Goal: Contribute content: Add original content to the website for others to see

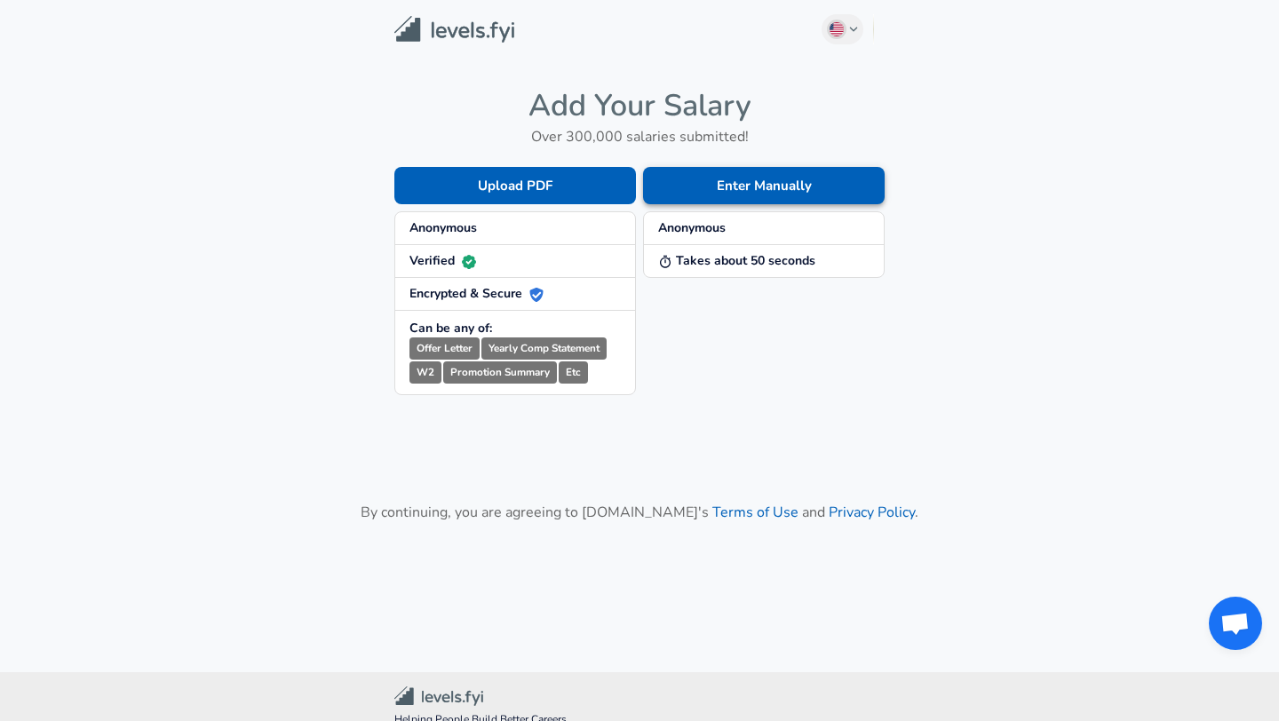
click at [706, 183] on button "Enter Manually" at bounding box center [764, 185] width 242 height 37
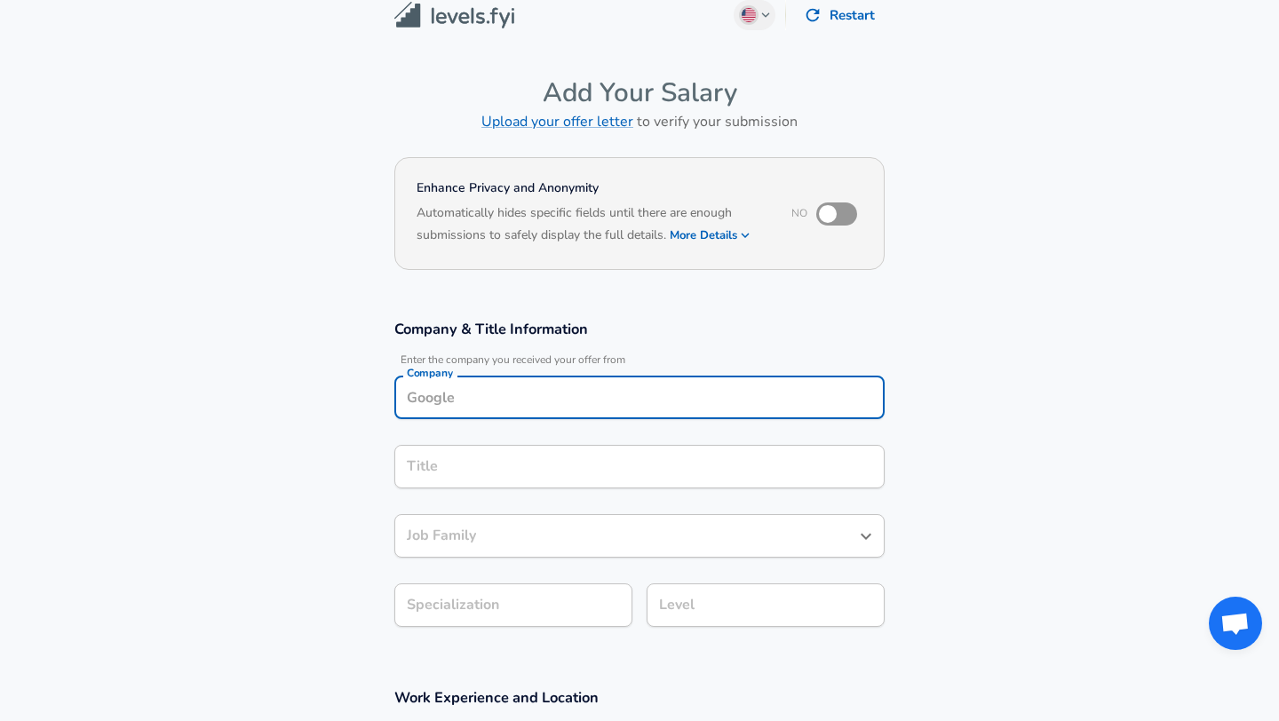
click at [601, 416] on div "Company" at bounding box center [639, 398] width 490 height 44
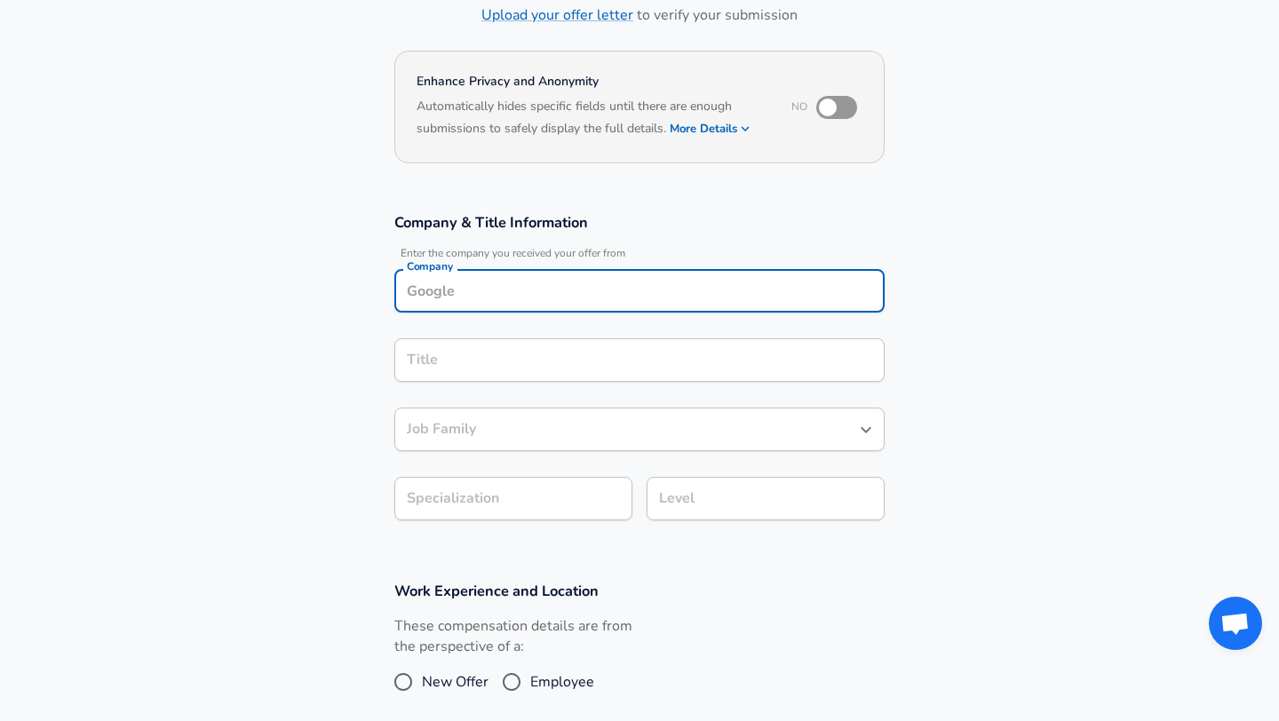
scroll to position [125, 0]
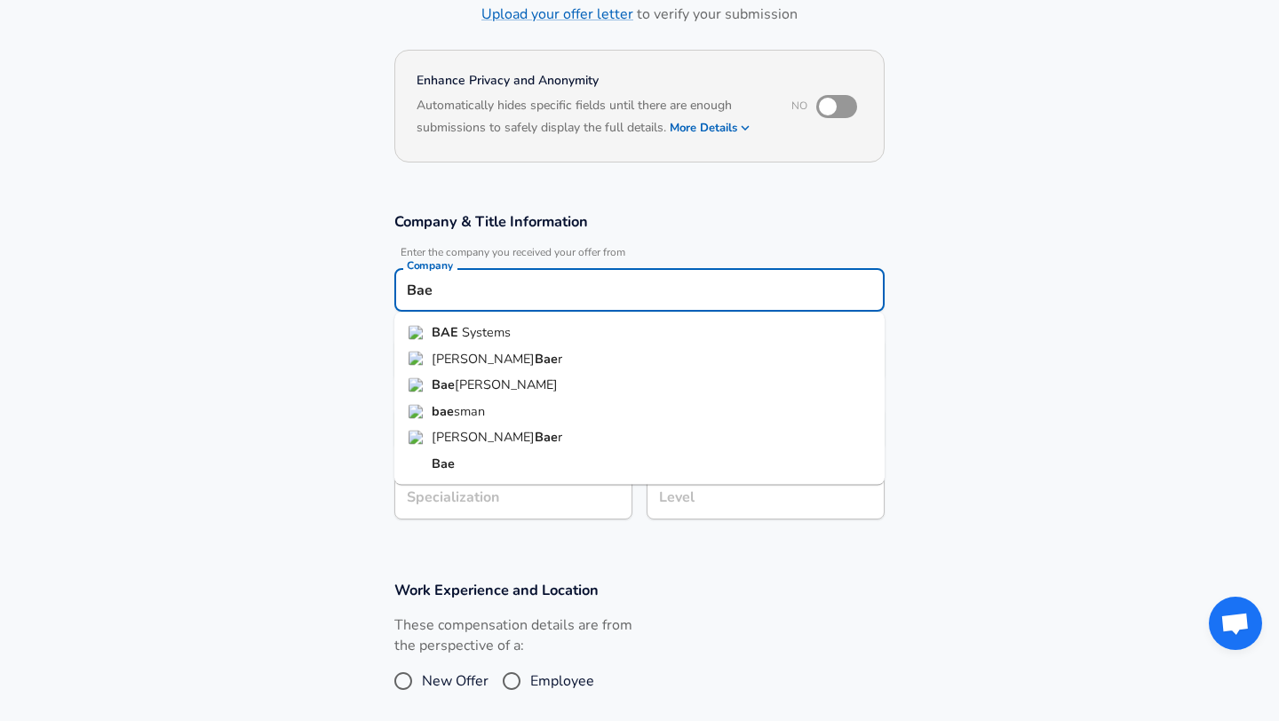
click at [567, 331] on li "BAE Systems" at bounding box center [639, 333] width 490 height 27
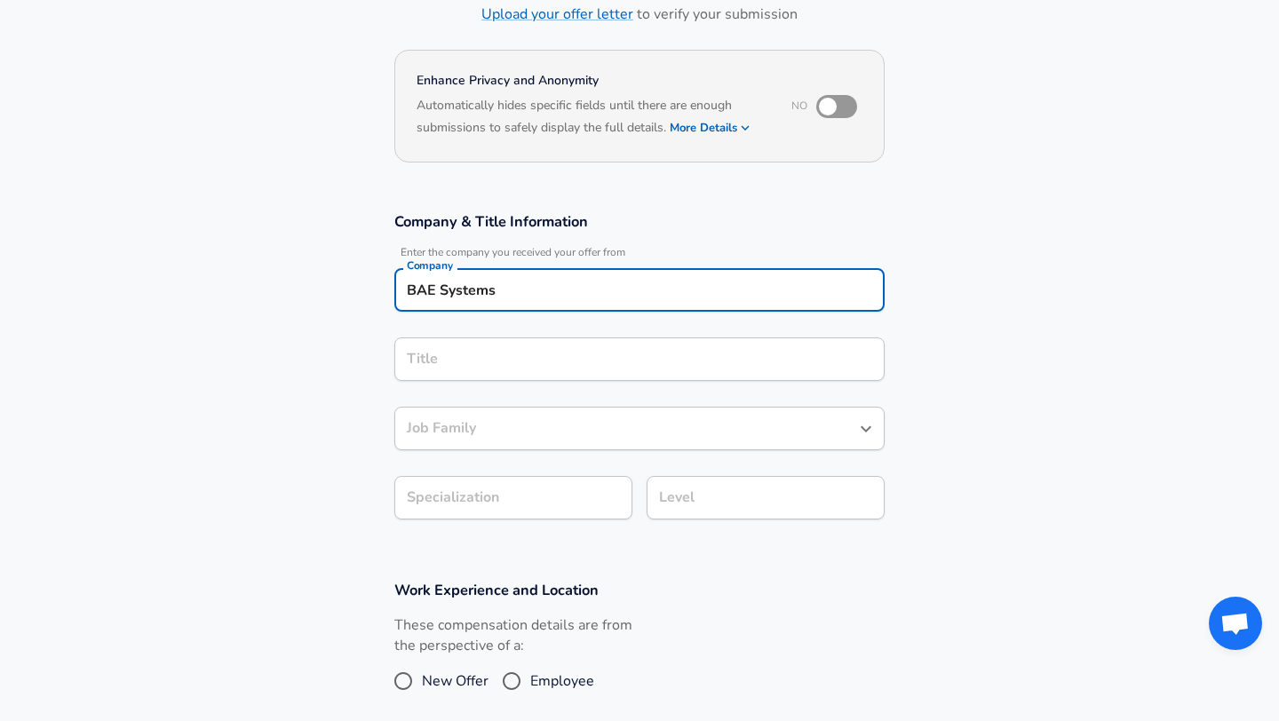
click at [551, 385] on div "Title Title" at bounding box center [639, 361] width 490 height 48
type input "BAE Systems"
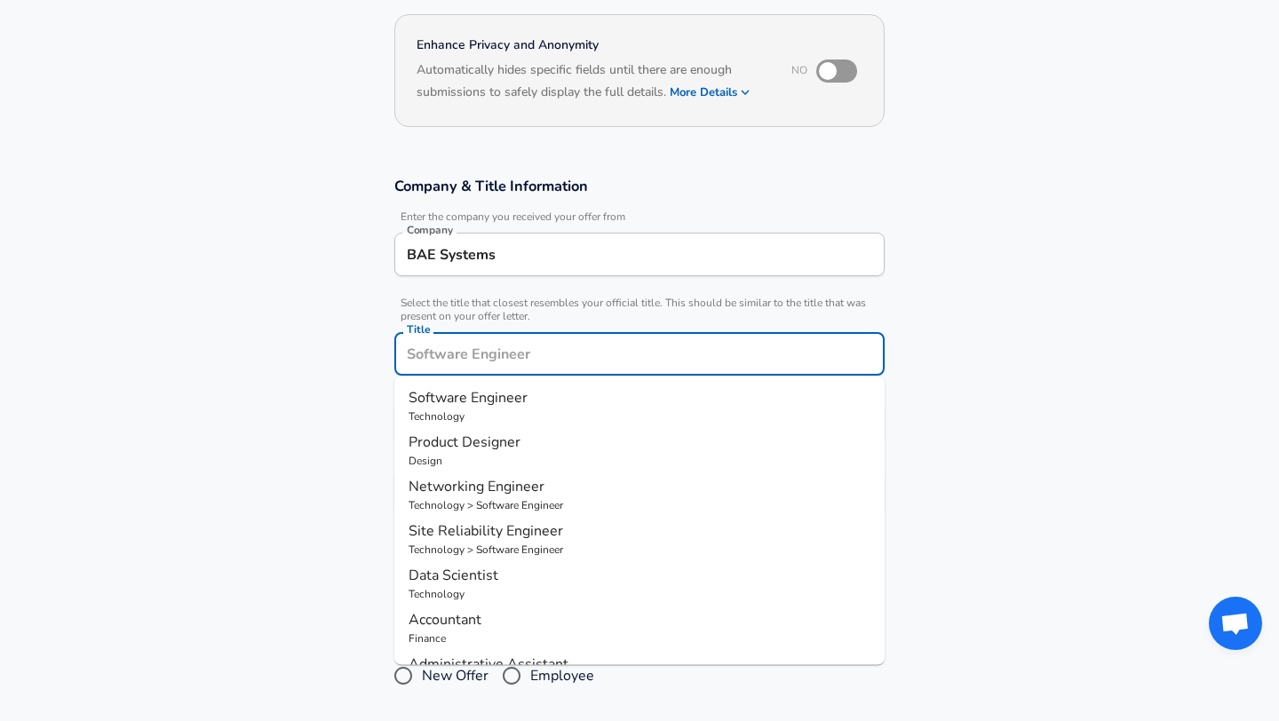
click at [554, 365] on input "Title" at bounding box center [639, 354] width 474 height 28
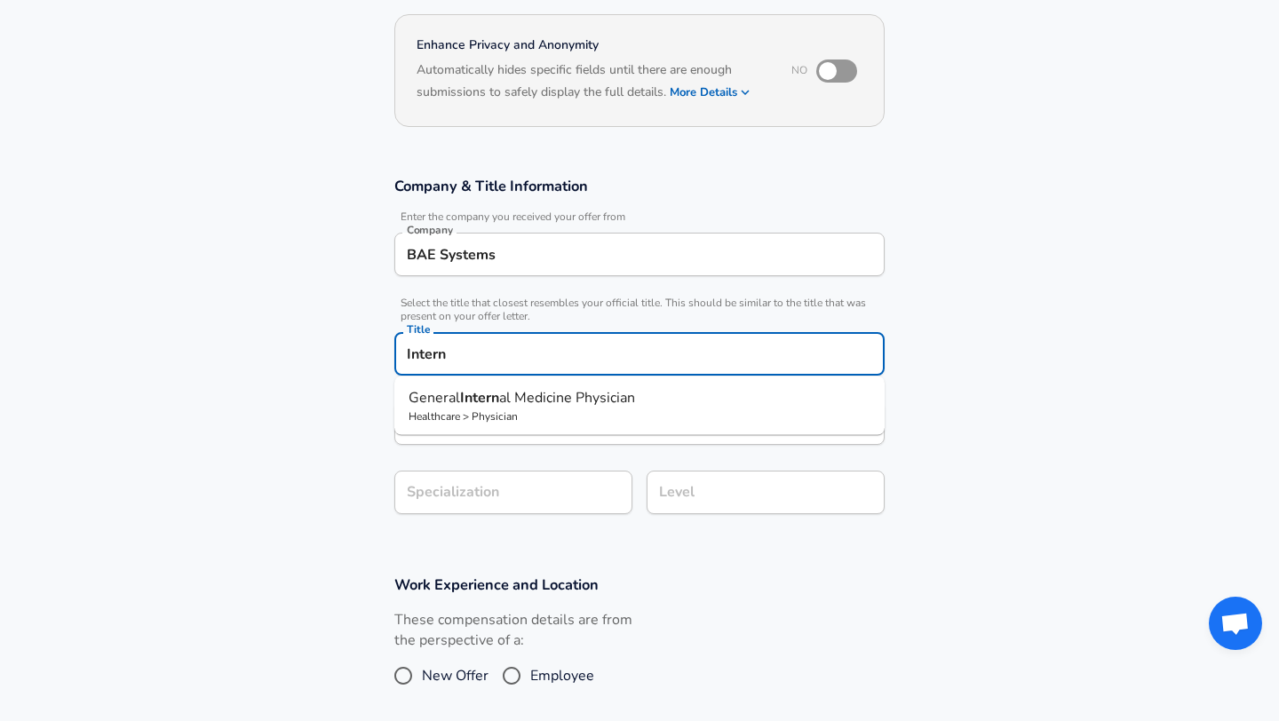
click at [404, 352] on input "Intern" at bounding box center [639, 354] width 474 height 28
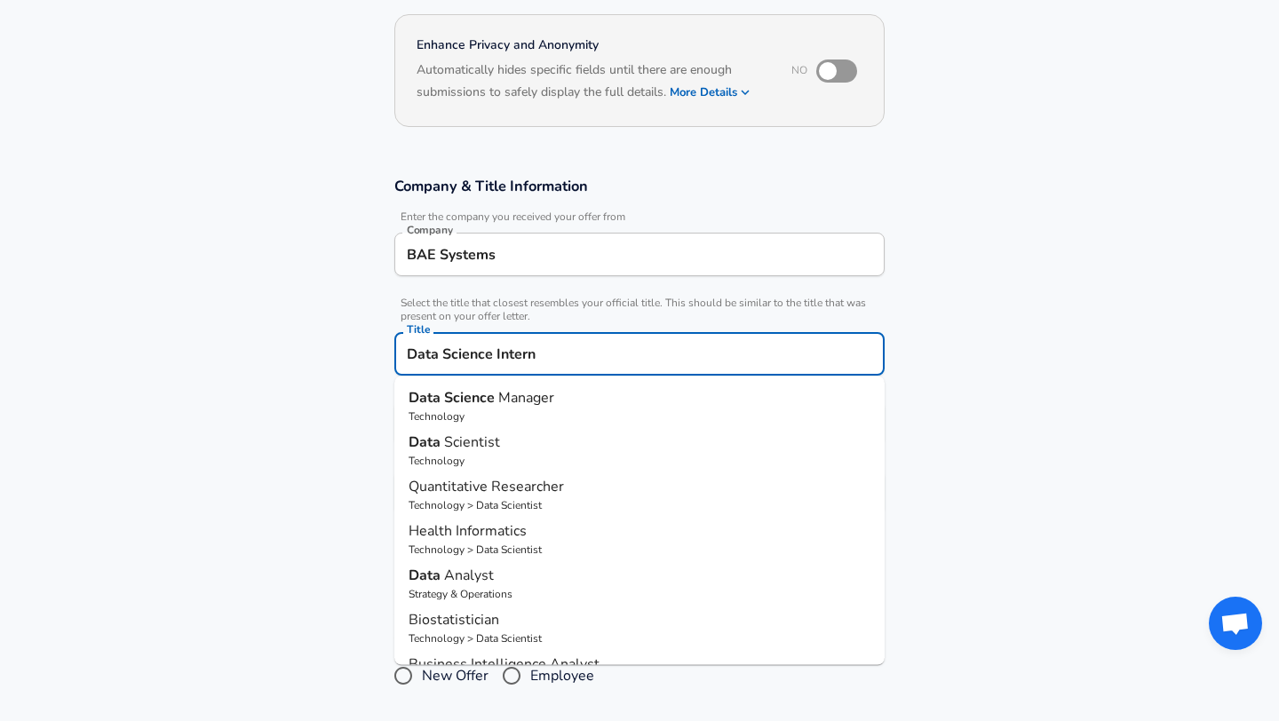
scroll to position [0, 0]
drag, startPoint x: 494, startPoint y: 356, endPoint x: 244, endPoint y: 306, distance: 254.4
click at [245, 306] on section "Company & Title Information Enter the company you received your offer from Comp…" at bounding box center [639, 354] width 1279 height 399
type input "Intern"
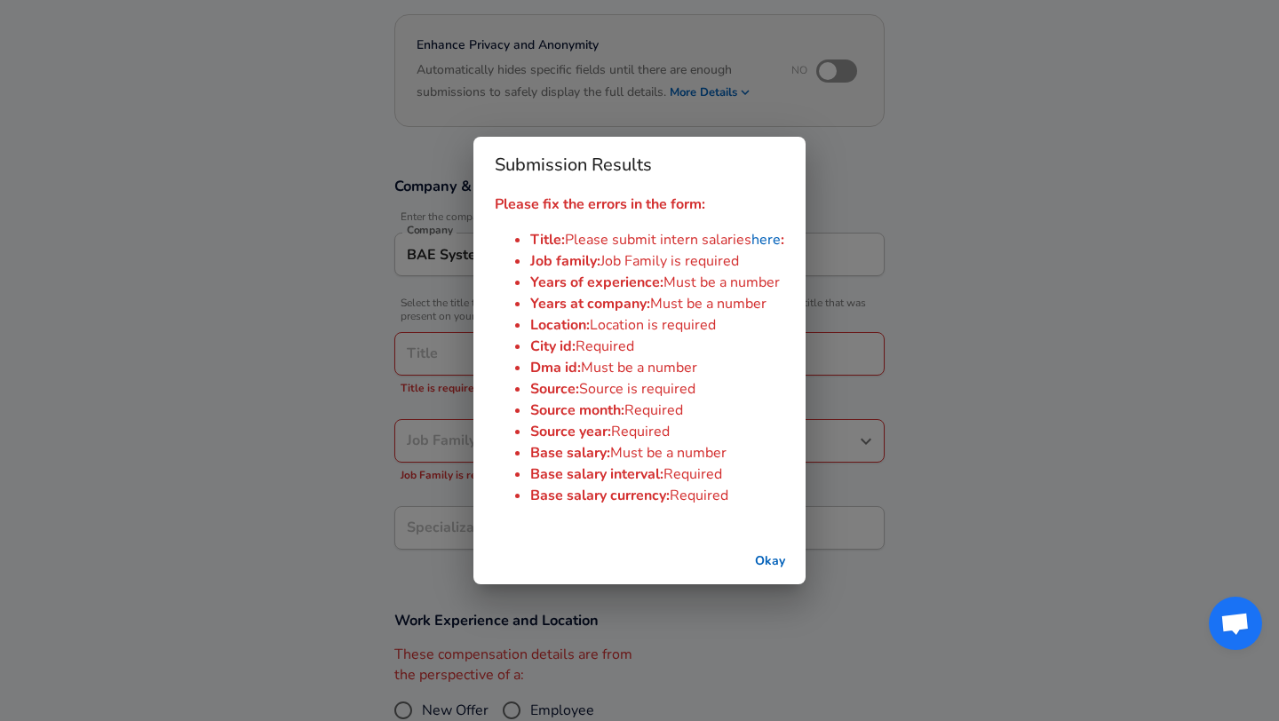
click at [781, 559] on button "Okay" at bounding box center [769, 561] width 57 height 33
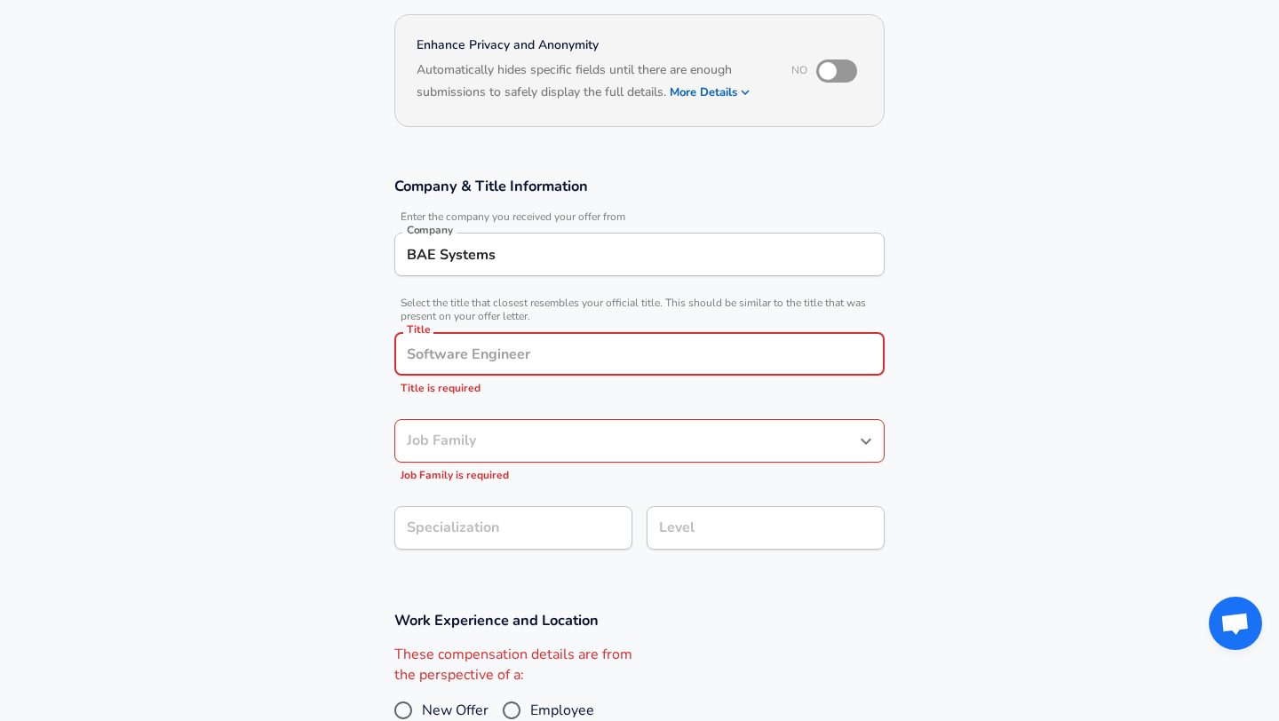
click at [599, 354] on input "Title" at bounding box center [639, 354] width 474 height 28
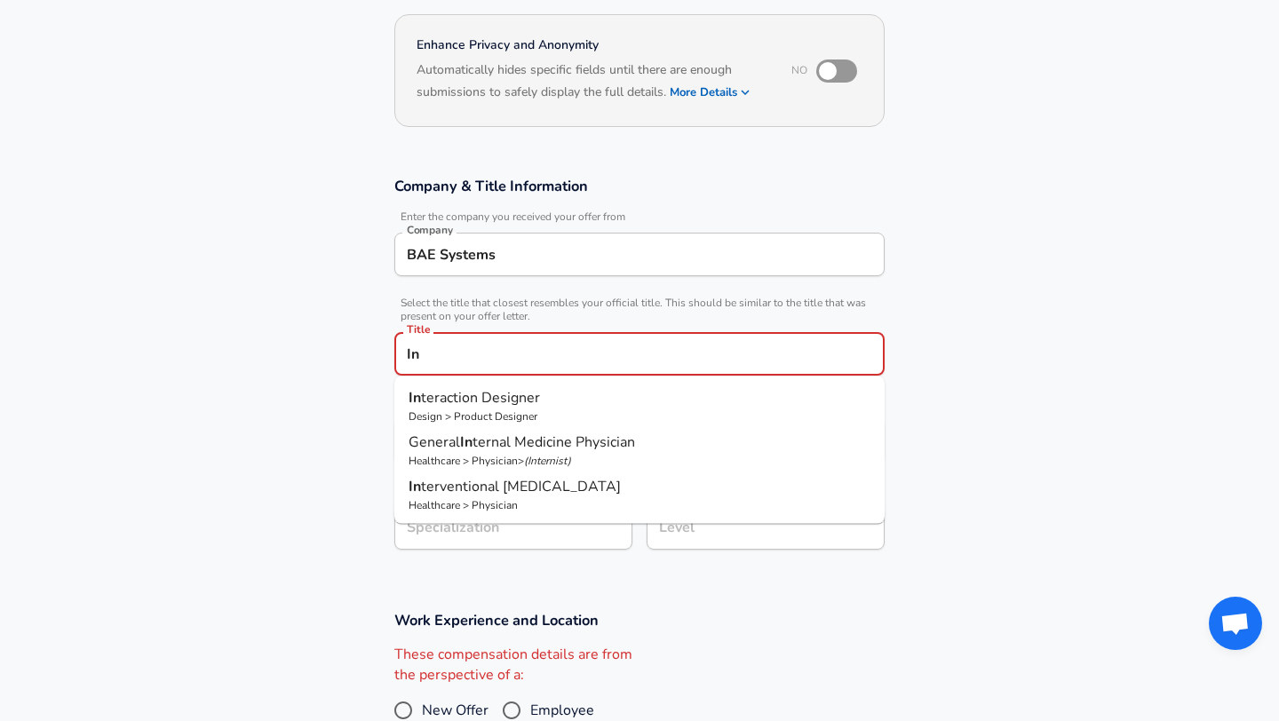
type input "I"
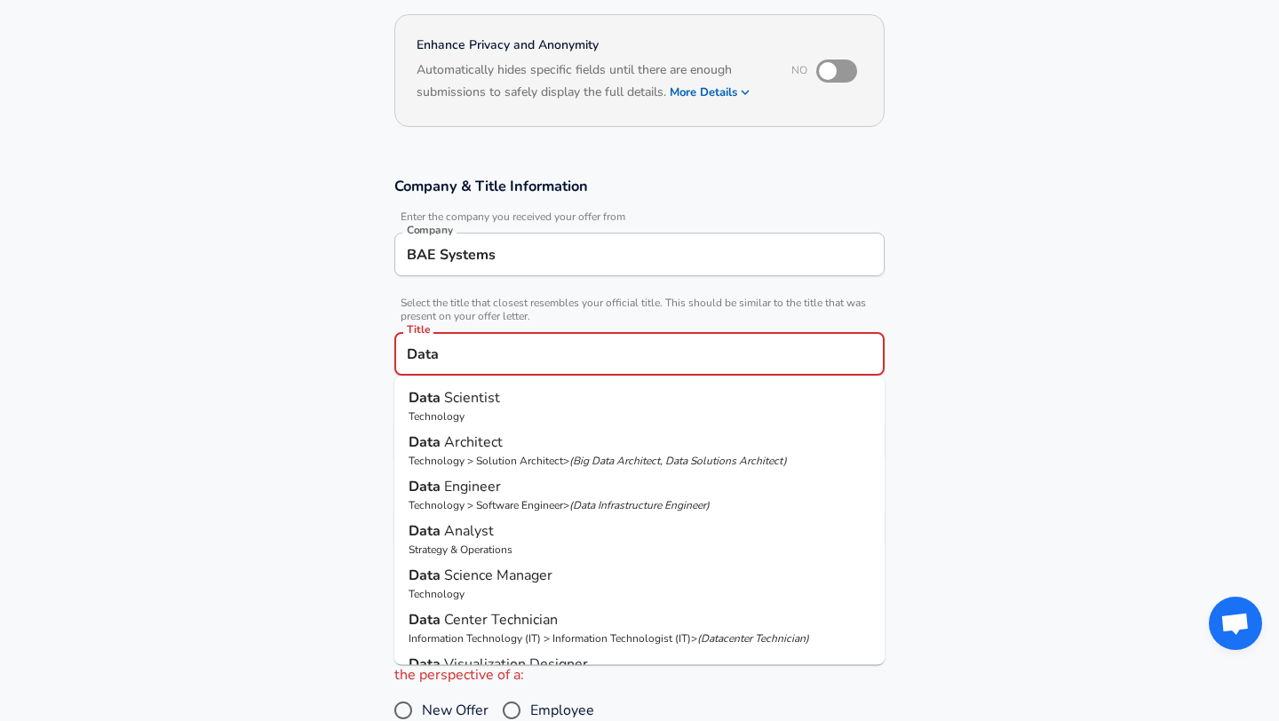
click at [505, 551] on p "Strategy & Operations" at bounding box center [639, 550] width 462 height 16
type input "Data Analyst"
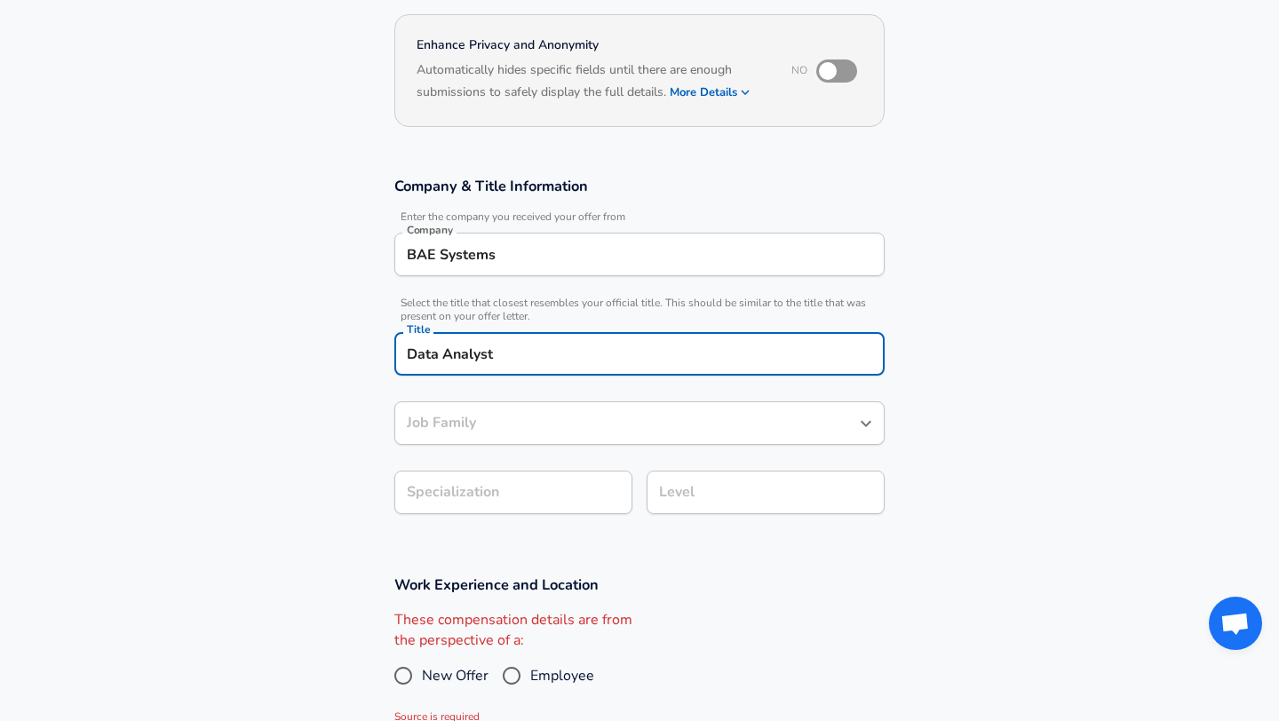
type input "Data Analyst"
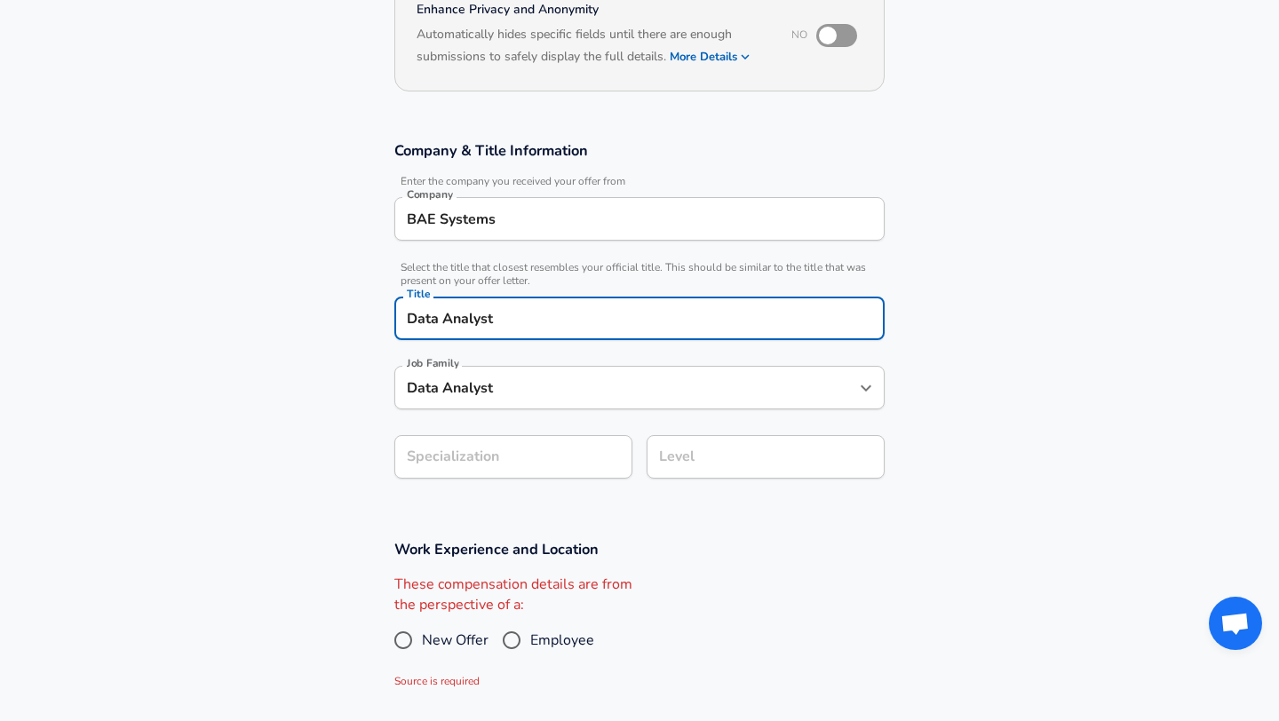
click at [480, 401] on input "Data Analyst" at bounding box center [626, 388] width 448 height 28
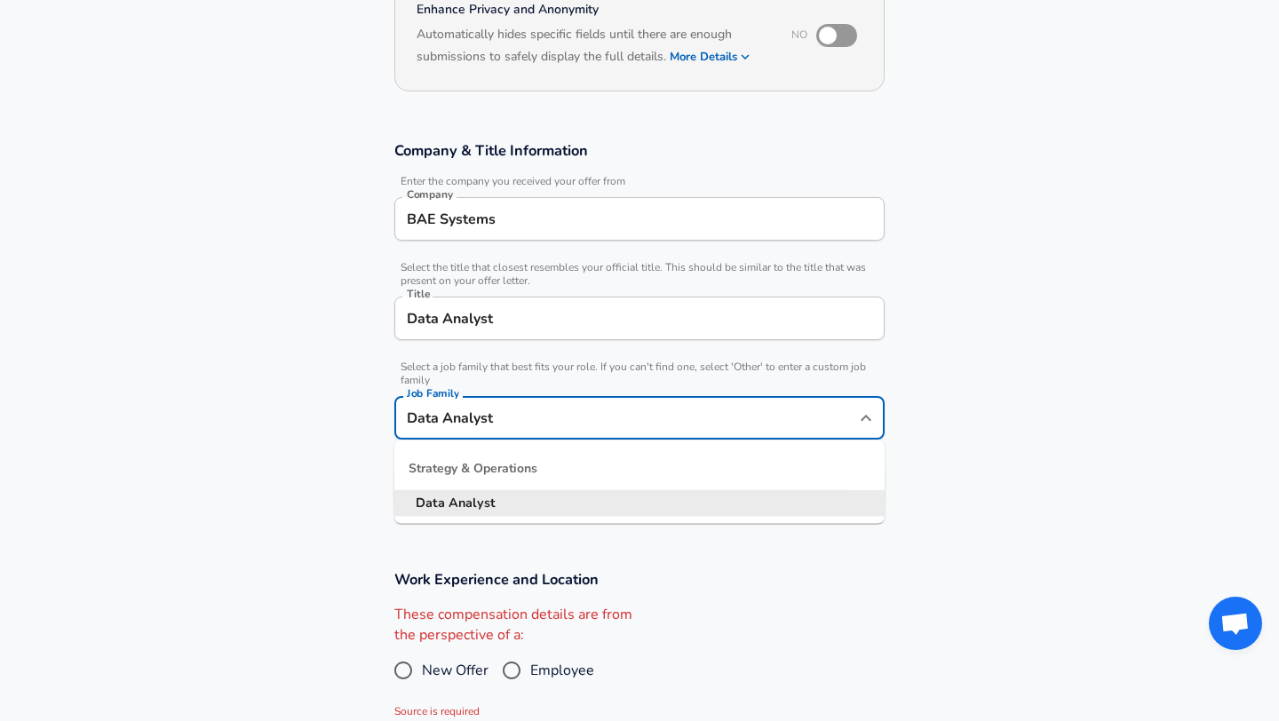
click at [514, 320] on input "Data Analyst" at bounding box center [639, 319] width 474 height 28
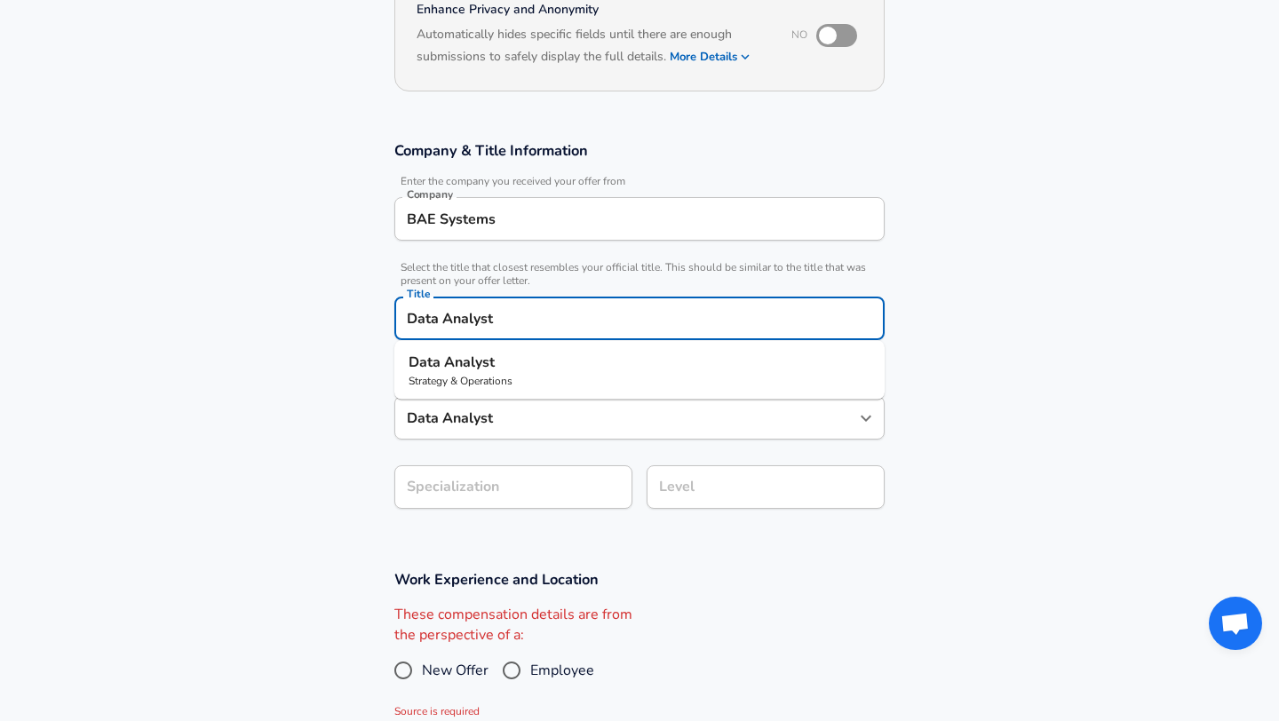
click at [333, 480] on section "Company & Title Information Enter the company you received your offer from Comp…" at bounding box center [639, 334] width 1279 height 429
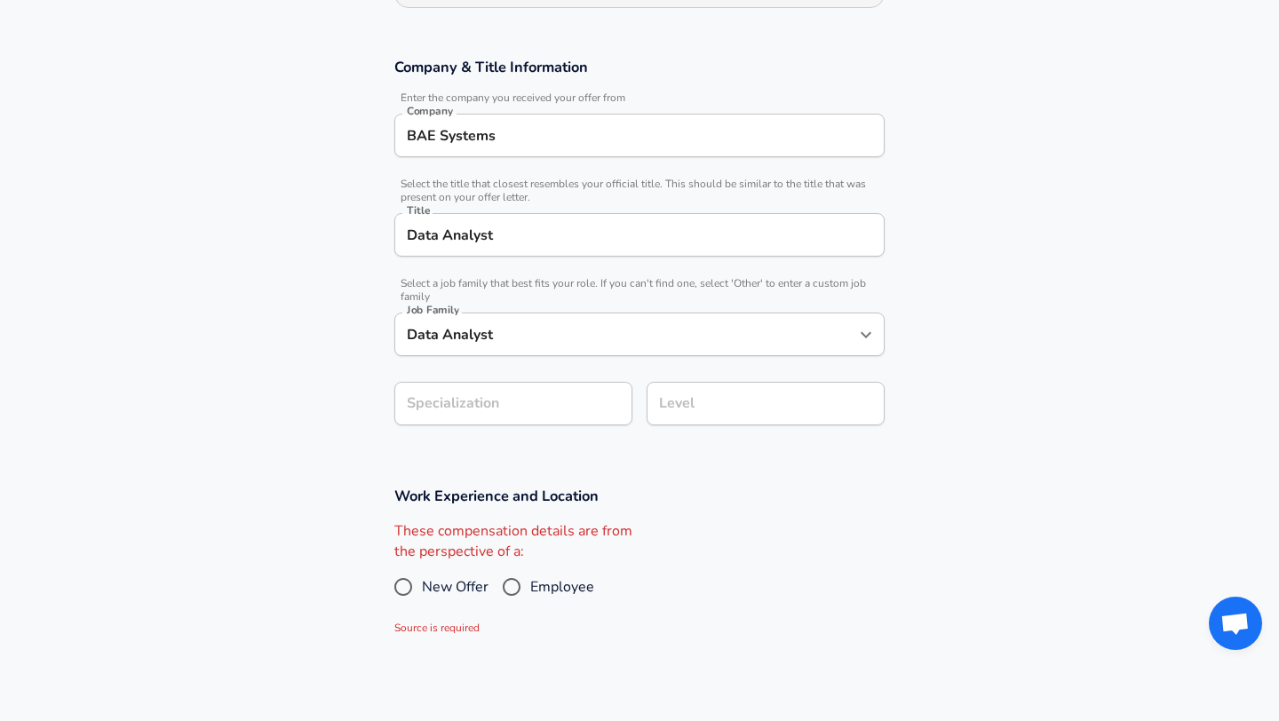
scroll to position [387, 0]
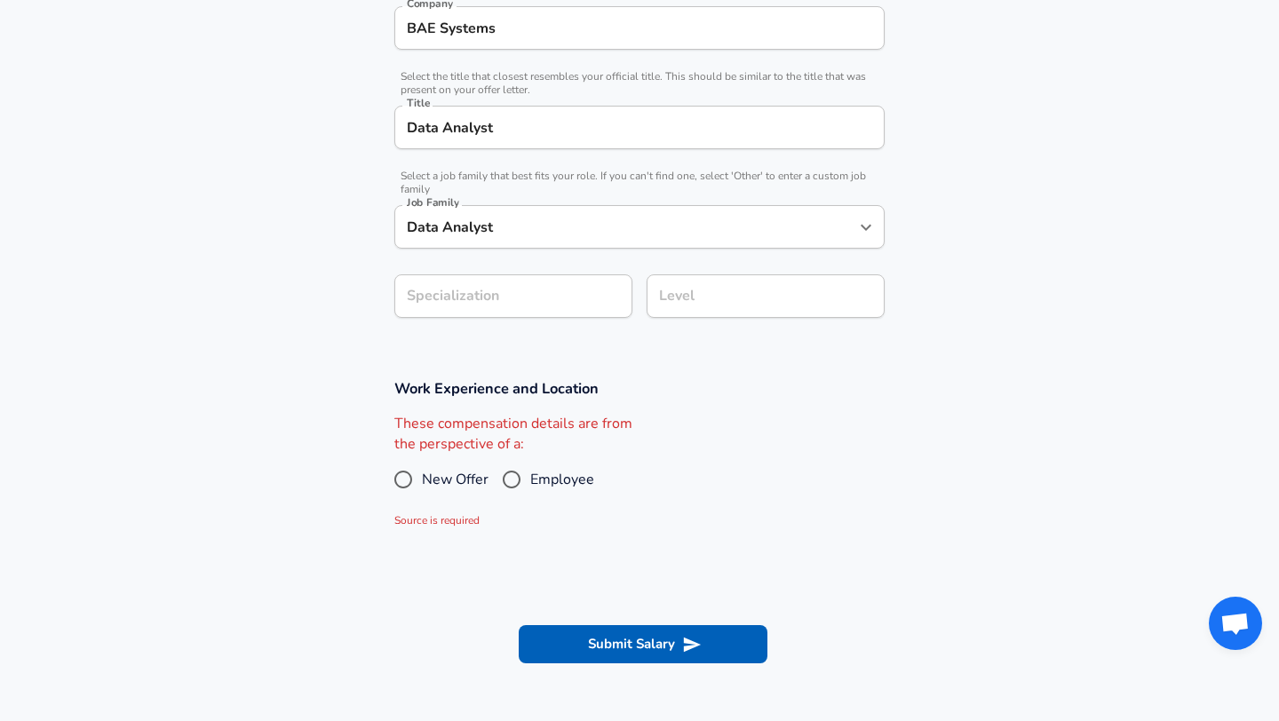
click at [400, 471] on input "New Offer" at bounding box center [403, 479] width 37 height 28
radio input "true"
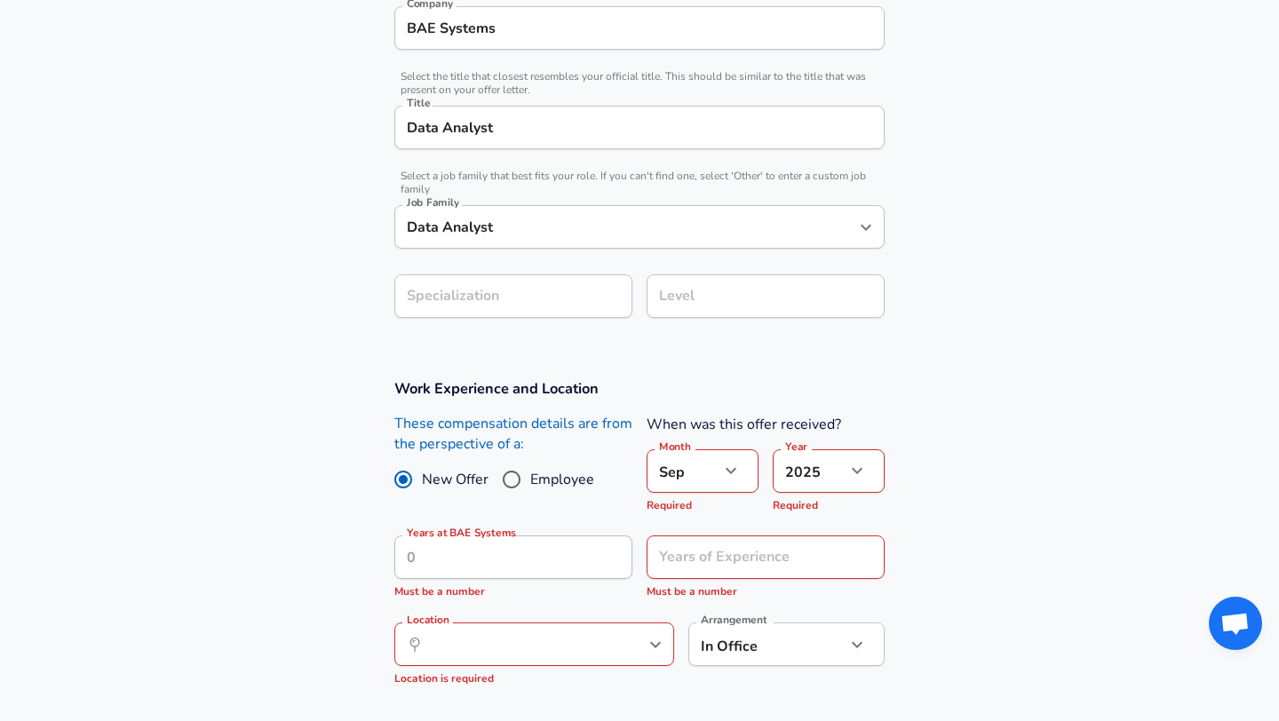
click at [533, 490] on label "Employee" at bounding box center [543, 479] width 101 height 28
click at [530, 490] on input "Employee" at bounding box center [511, 479] width 37 height 28
radio input "true"
radio input "false"
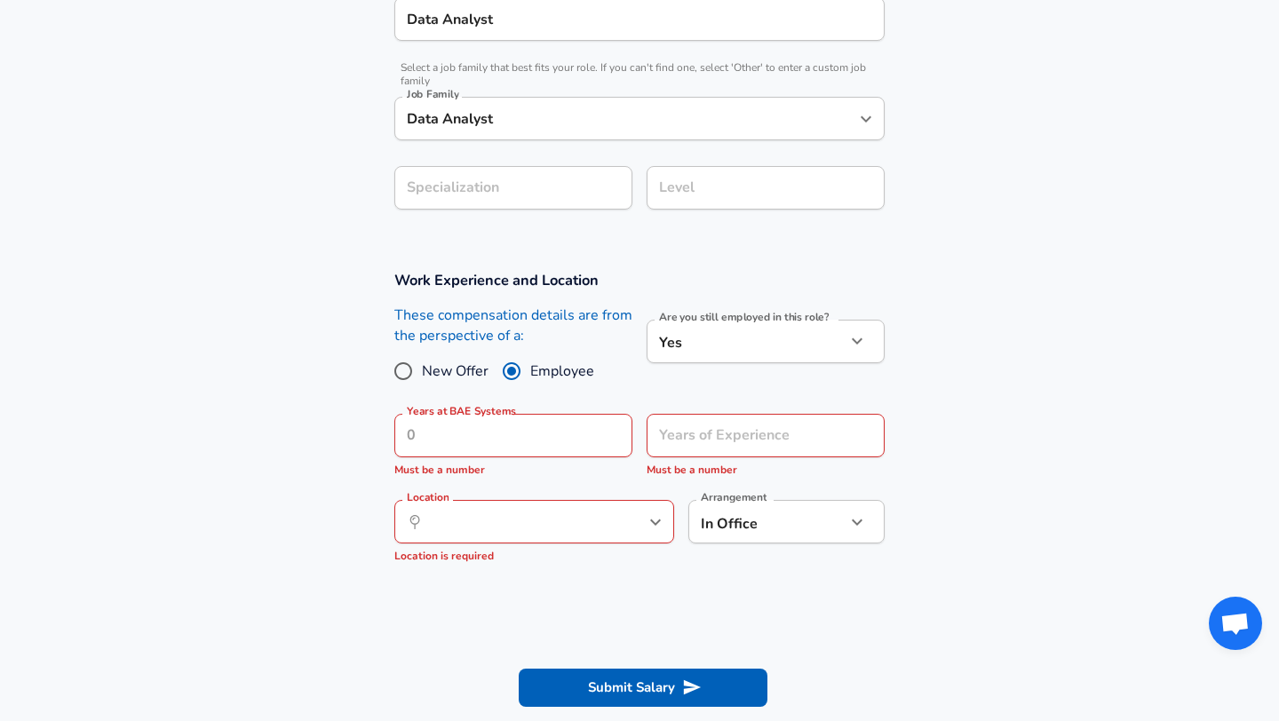
scroll to position [499, 0]
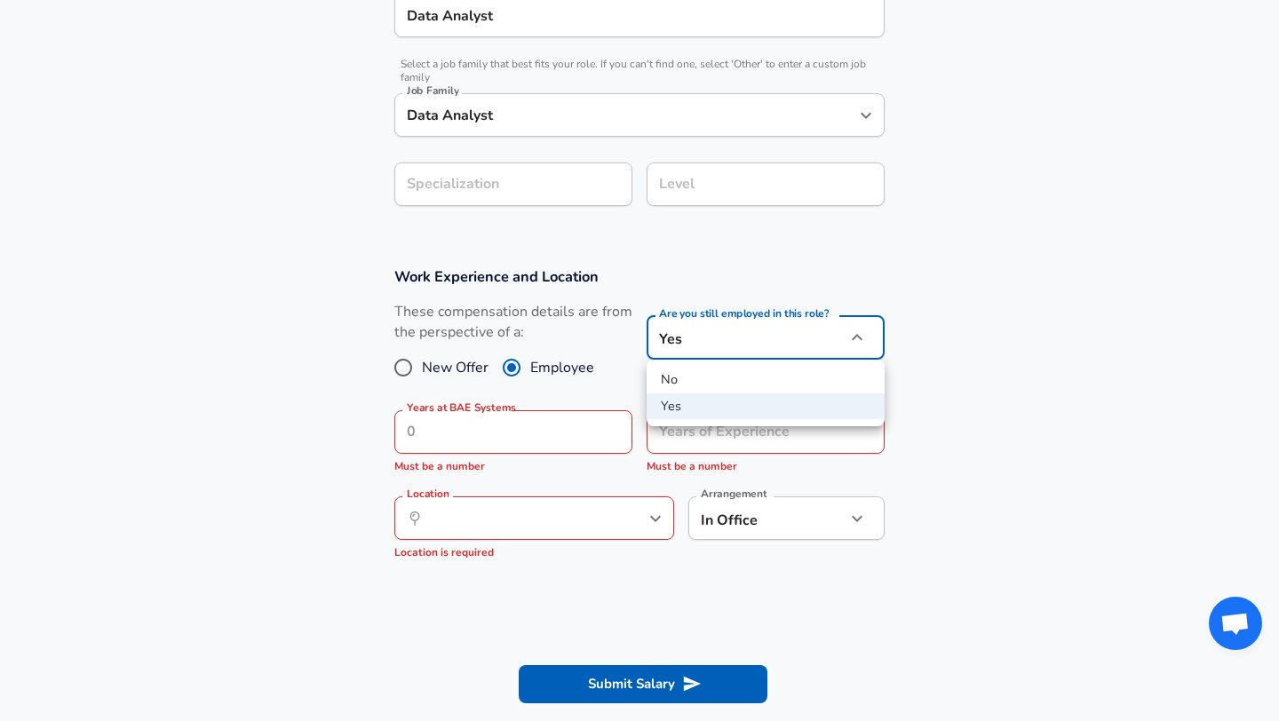
click at [725, 378] on li "No" at bounding box center [765, 380] width 238 height 27
type input "no"
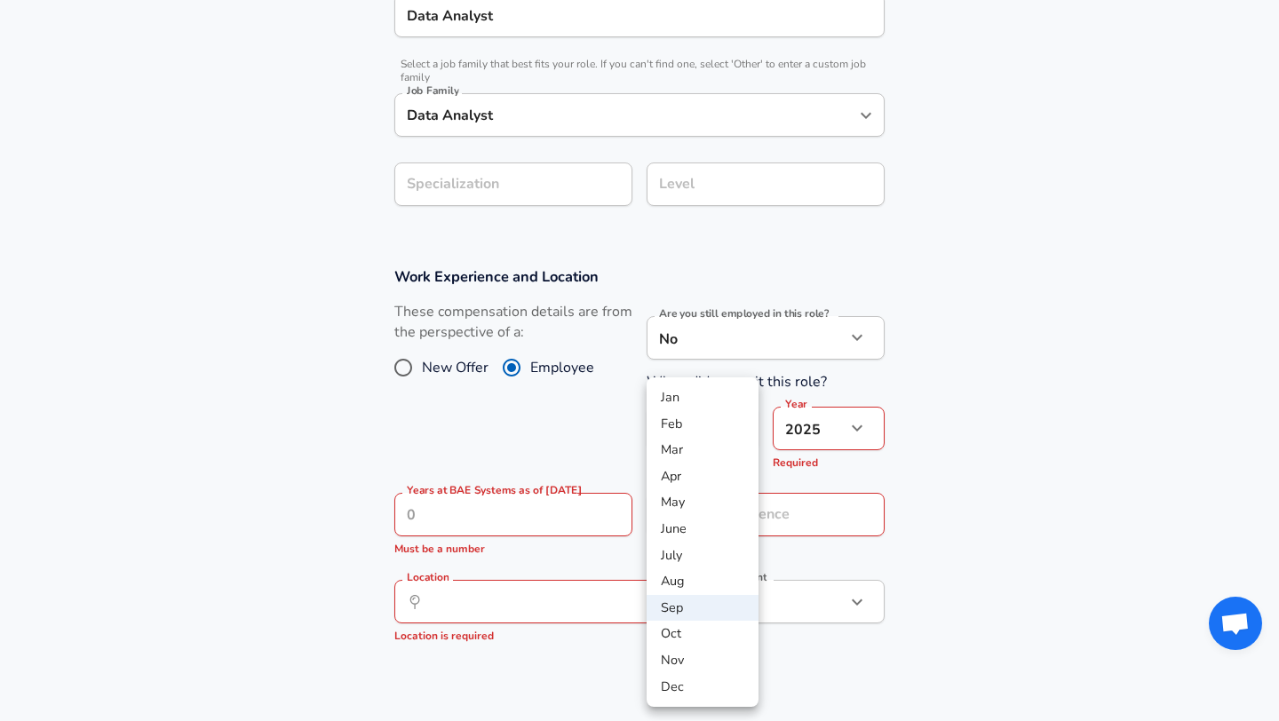
click at [678, 580] on li "Aug" at bounding box center [702, 581] width 112 height 27
type input "8"
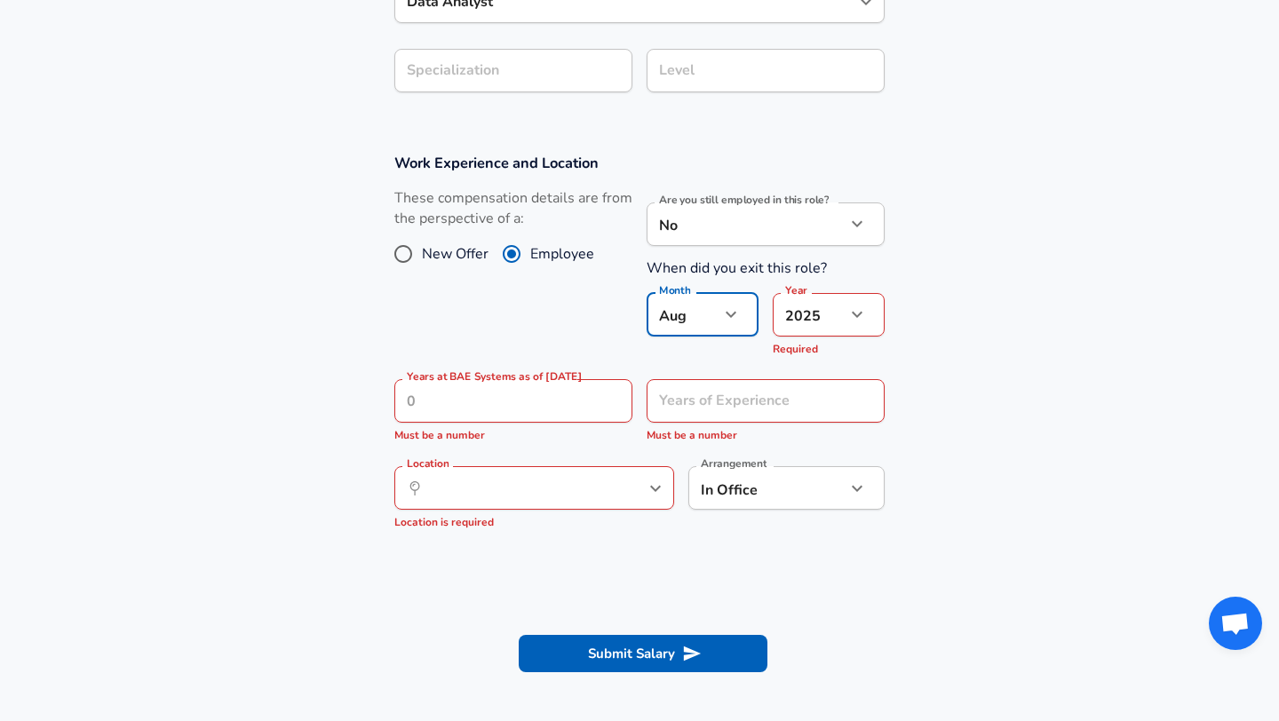
scroll to position [614, 0]
click at [518, 393] on input "Years at BAE Systems as of [DATE]" at bounding box center [493, 399] width 199 height 44
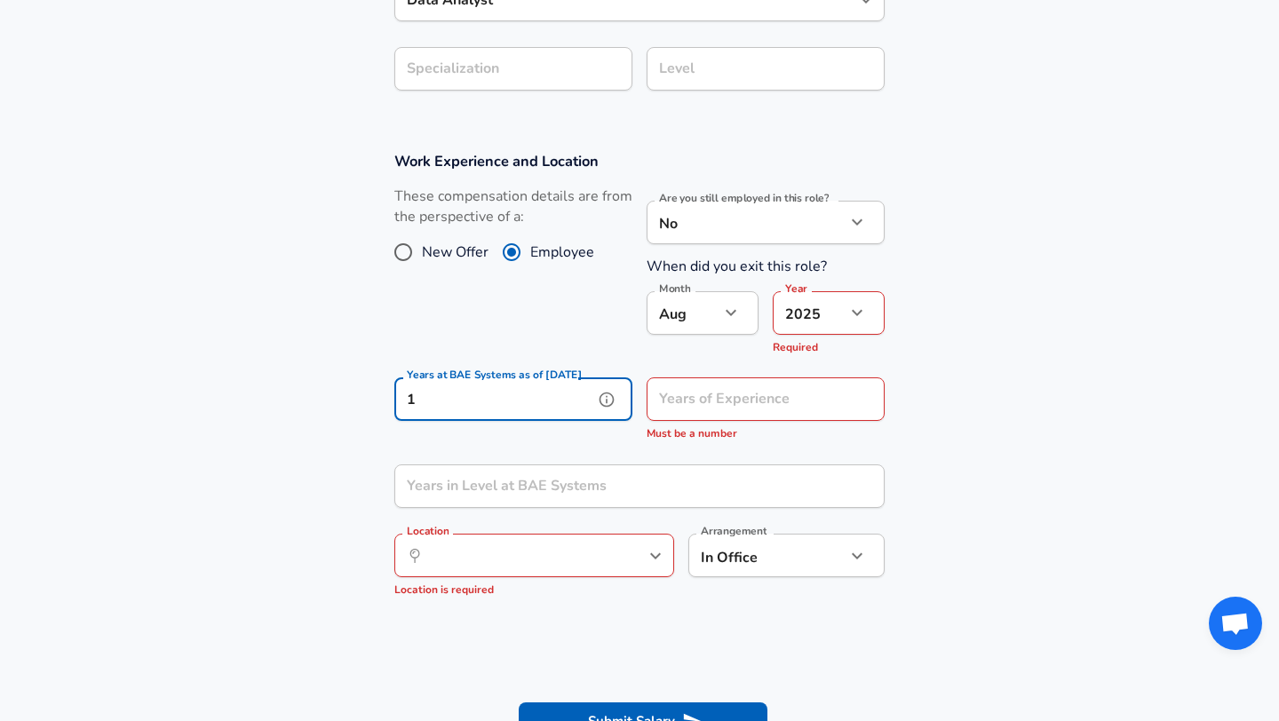
type input "1"
click at [713, 376] on div "Years of Experience Years of Experience Must be a number" at bounding box center [758, 406] width 252 height 87
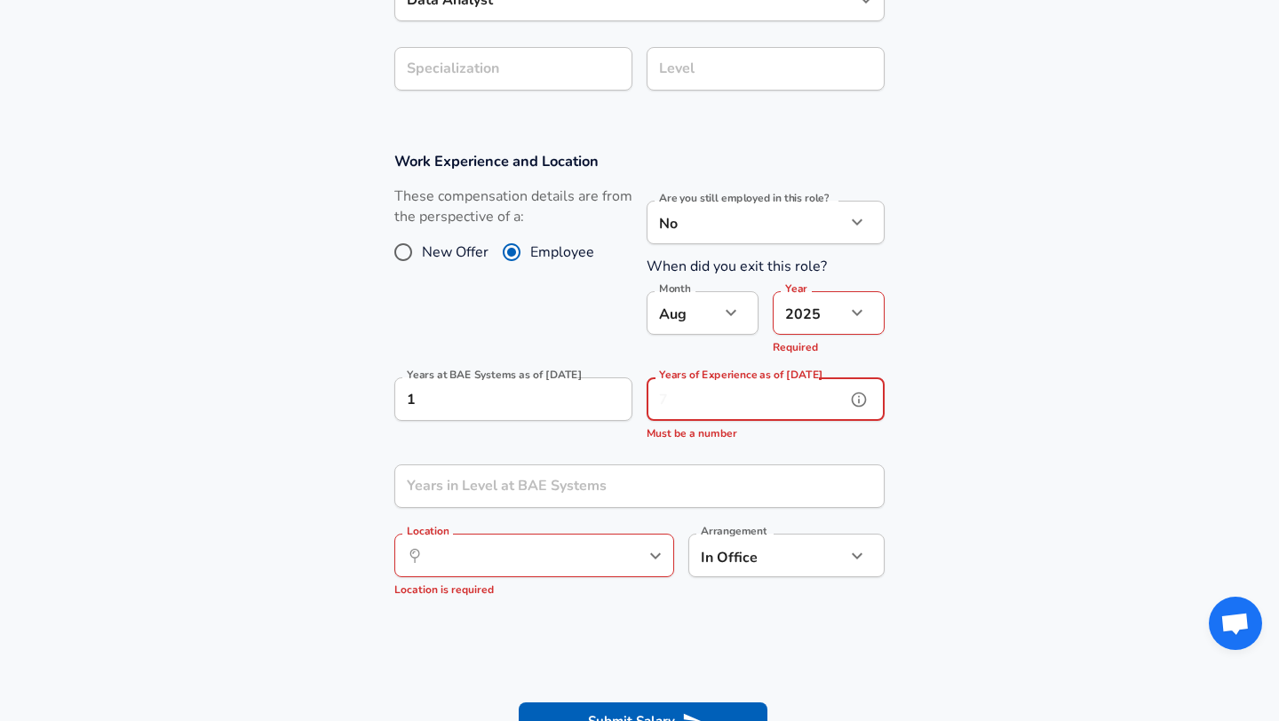
click at [713, 397] on div "Years of Experience as of [DATE] Years of Experience as of [DATE] Must be a num…" at bounding box center [765, 410] width 238 height 66
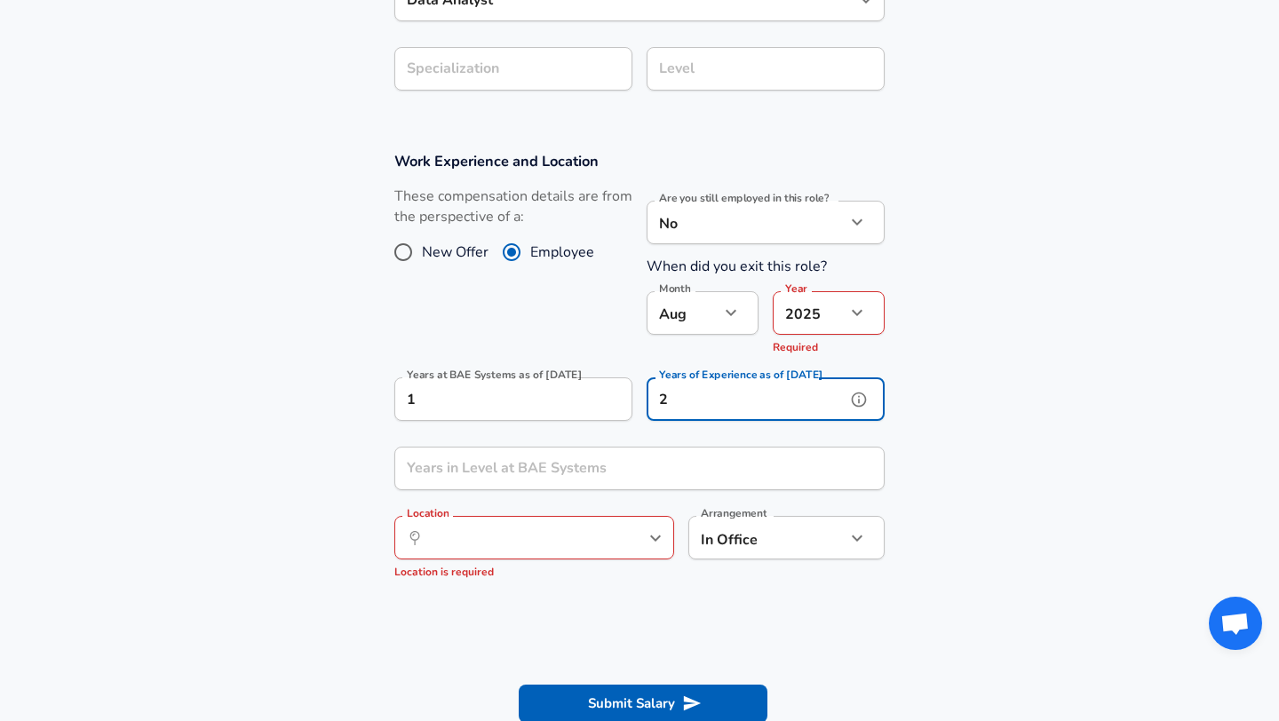
click at [608, 552] on div "​ Location" at bounding box center [534, 538] width 280 height 44
type input "2"
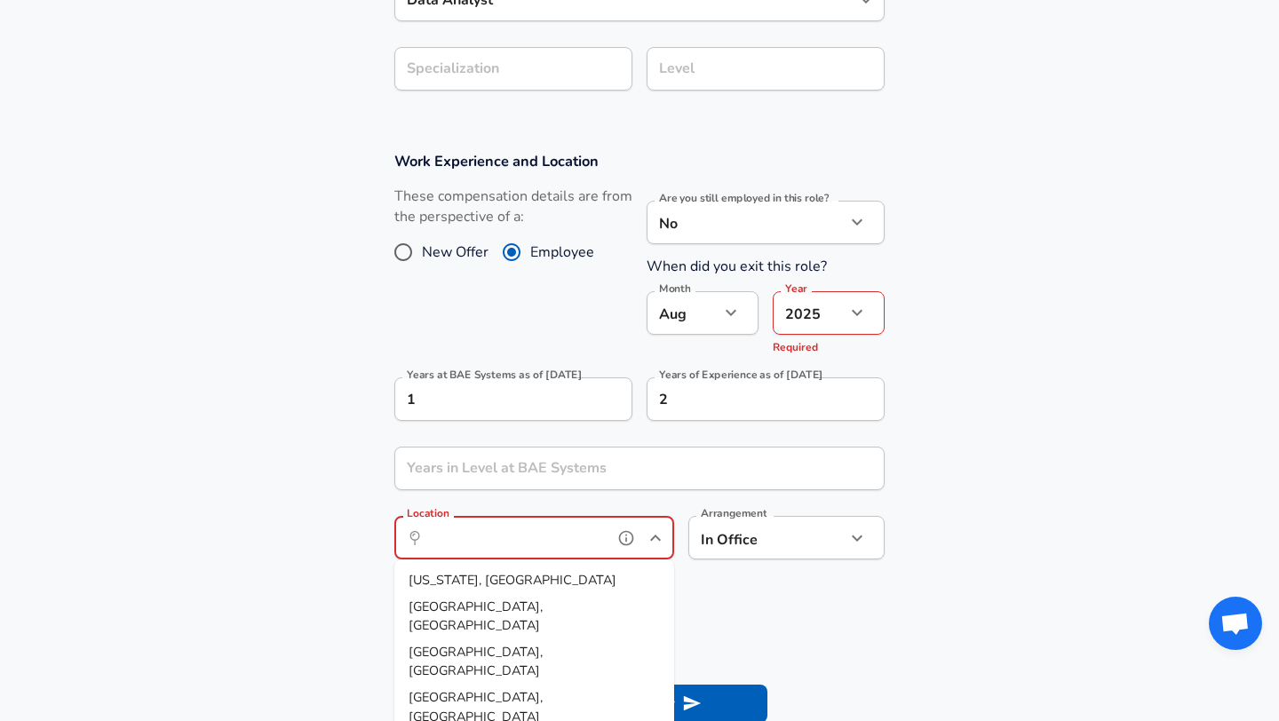
scroll to position [14, 0]
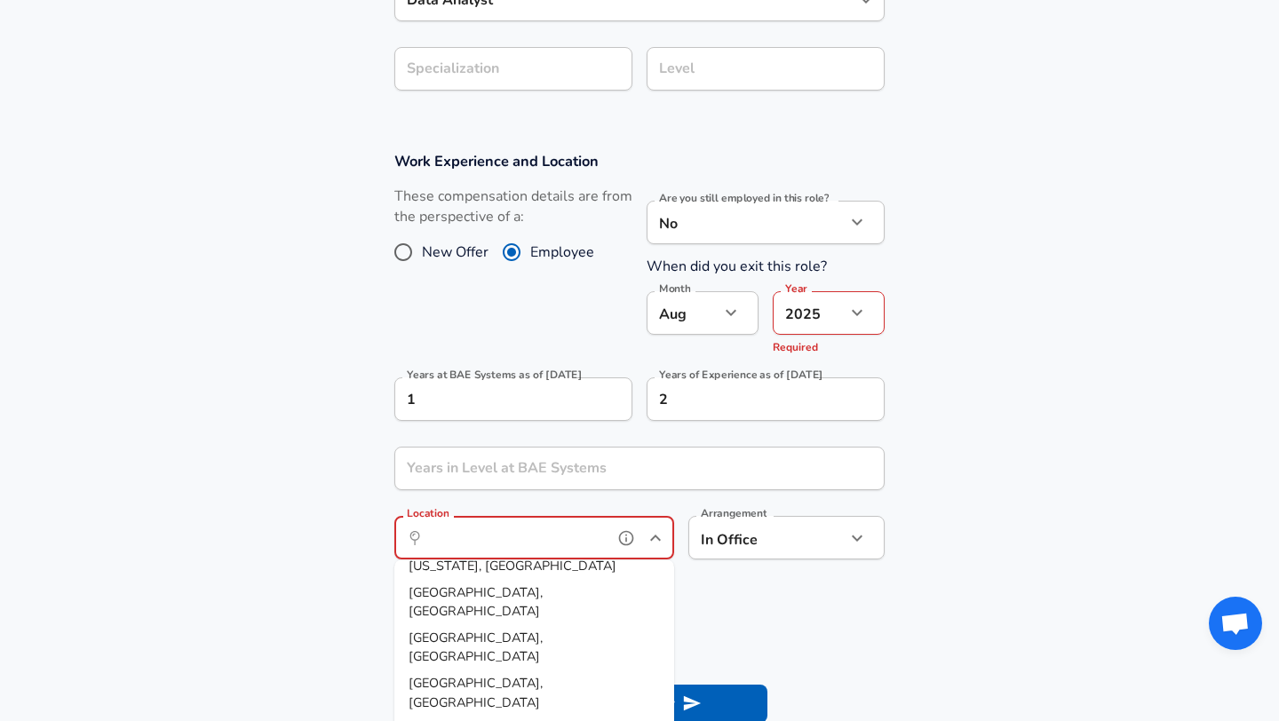
type input "[GEOGRAPHIC_DATA], [GEOGRAPHIC_DATA]"
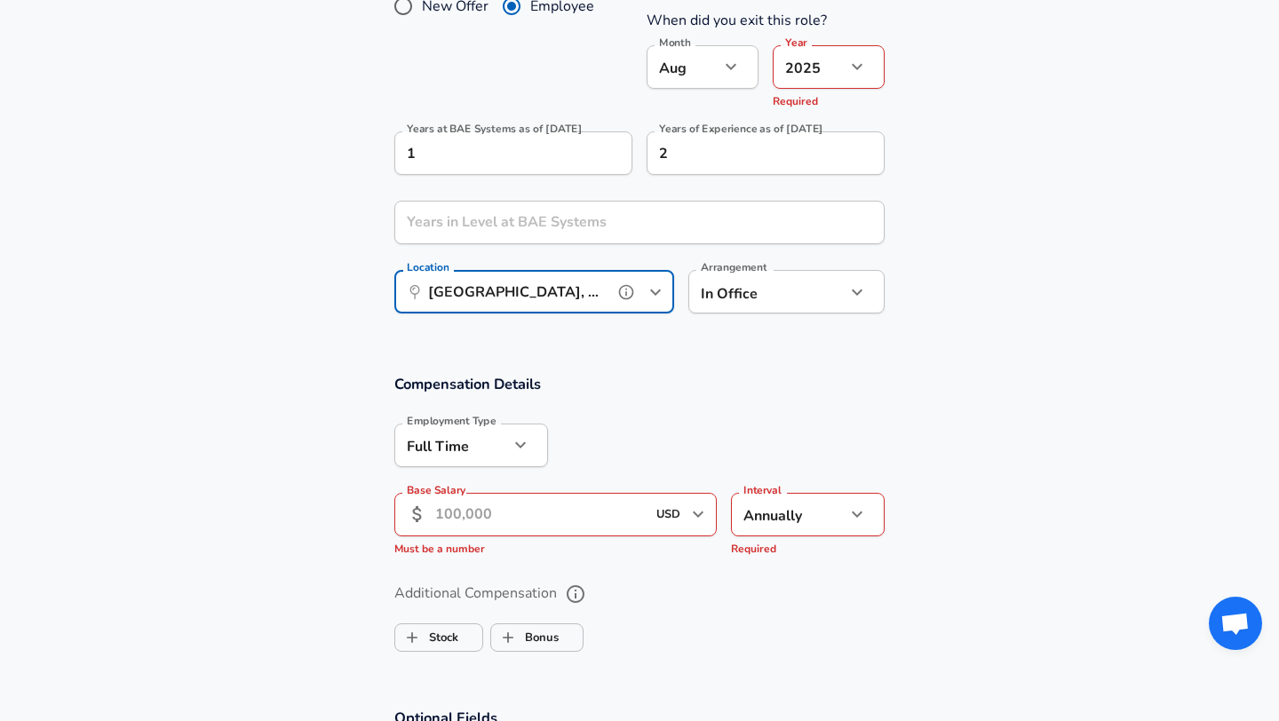
scroll to position [1007, 0]
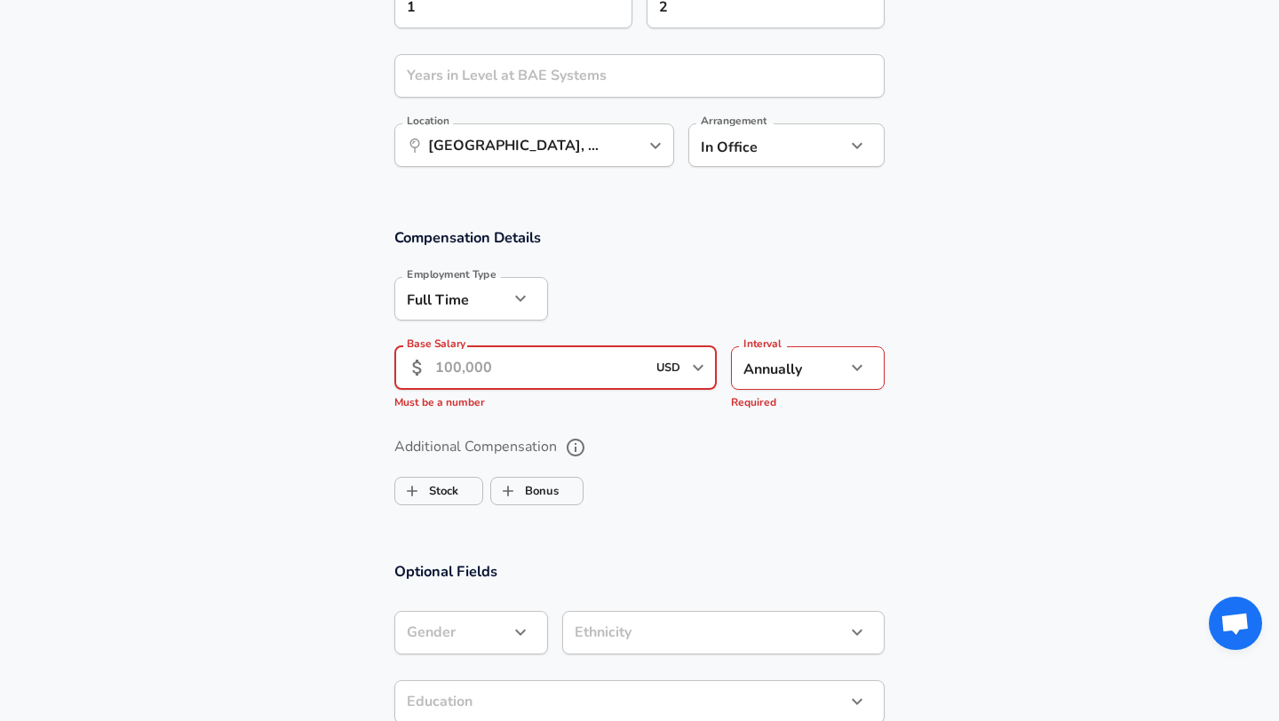
click at [511, 377] on input "Base Salary" at bounding box center [540, 368] width 210 height 44
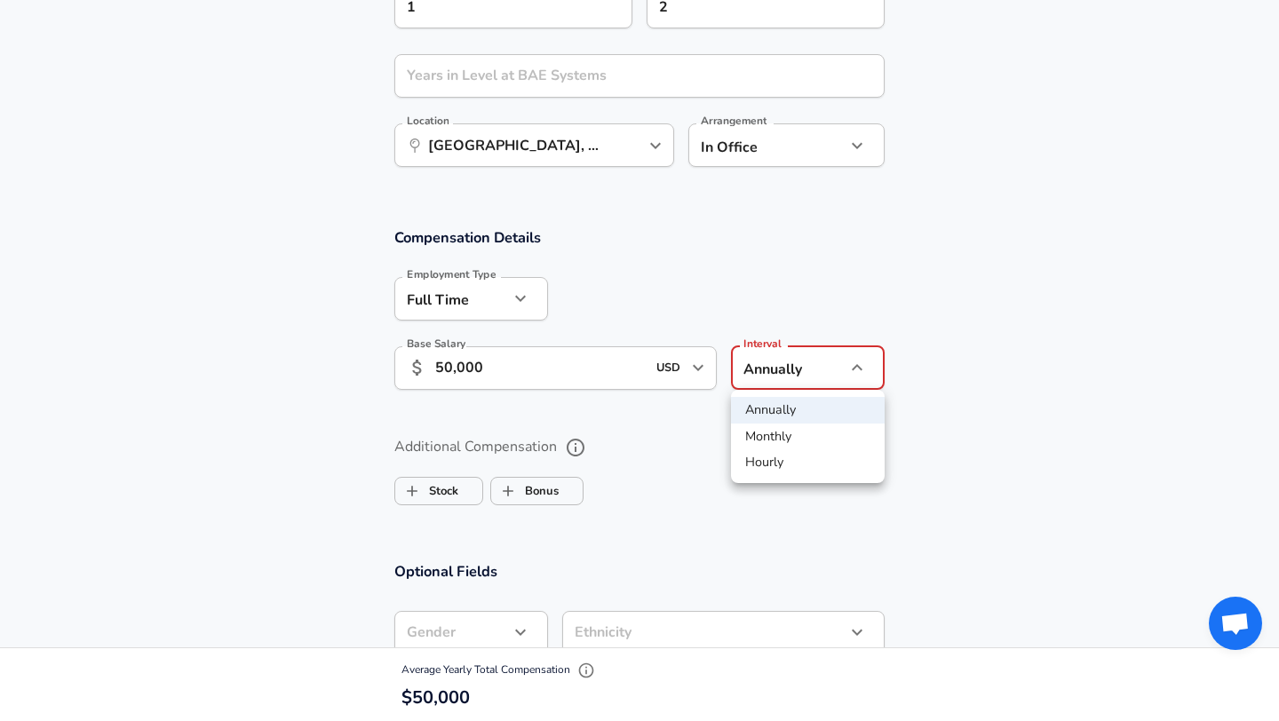
click at [769, 417] on li "Annually" at bounding box center [808, 410] width 154 height 27
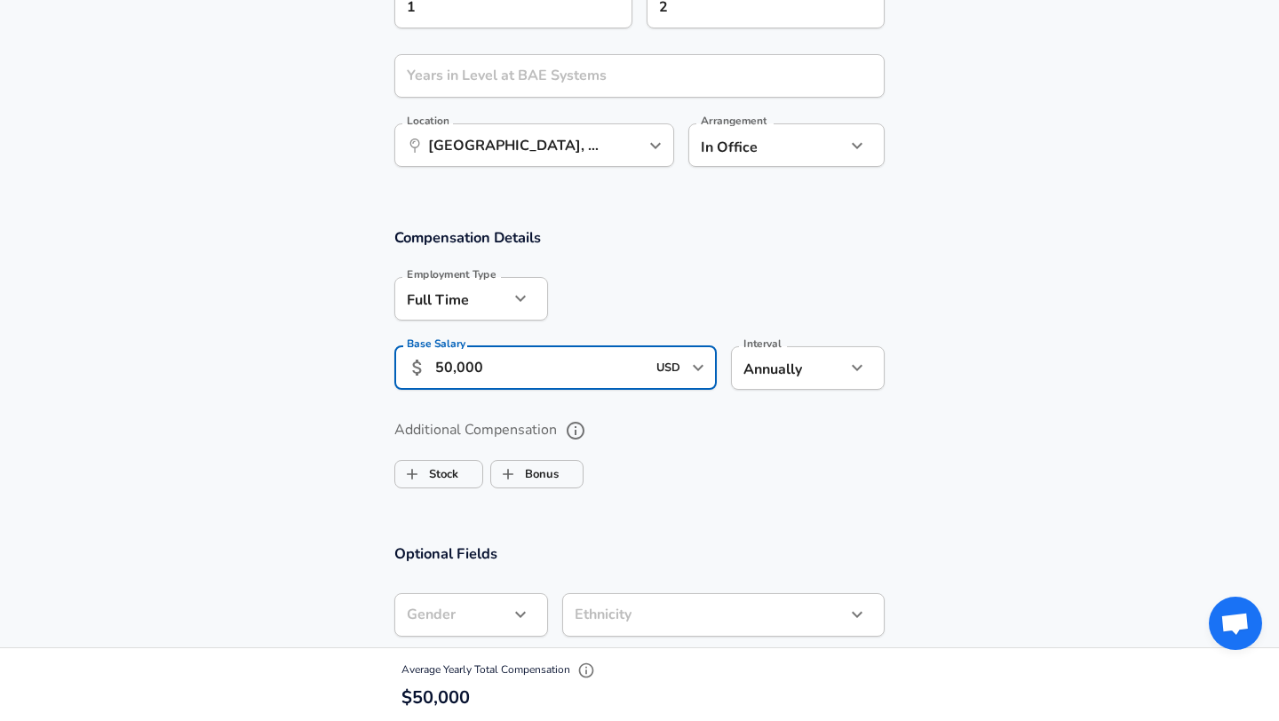
scroll to position [0, 0]
drag, startPoint x: 523, startPoint y: 352, endPoint x: 571, endPoint y: 387, distance: 59.7
click at [571, 387] on input "50,000" at bounding box center [540, 368] width 210 height 44
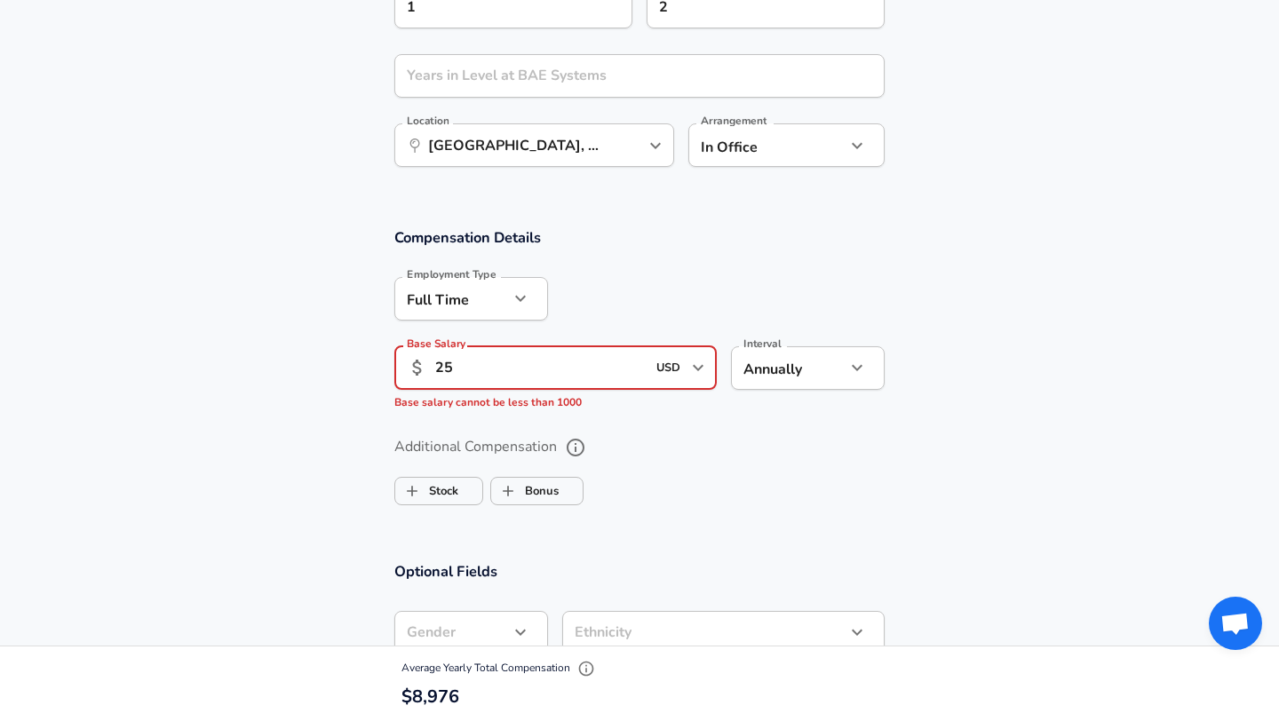
type input "25"
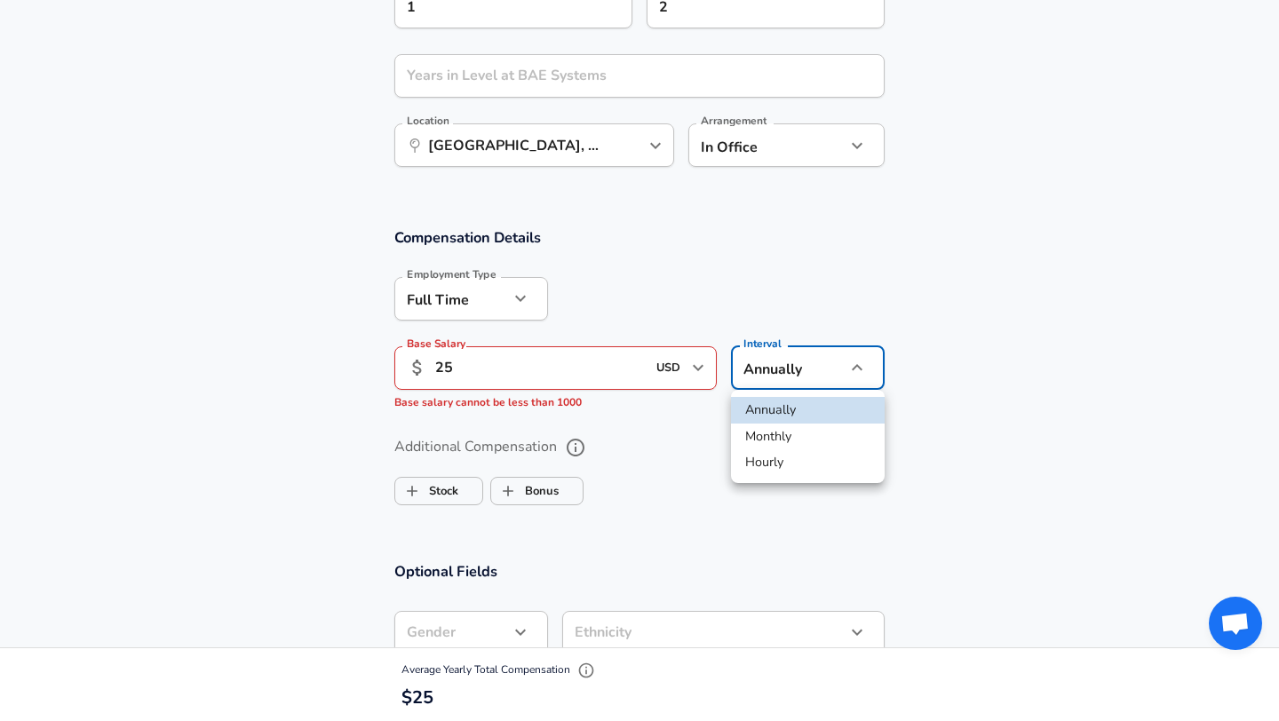
click at [773, 460] on li "Hourly" at bounding box center [808, 462] width 154 height 27
type input "hourly"
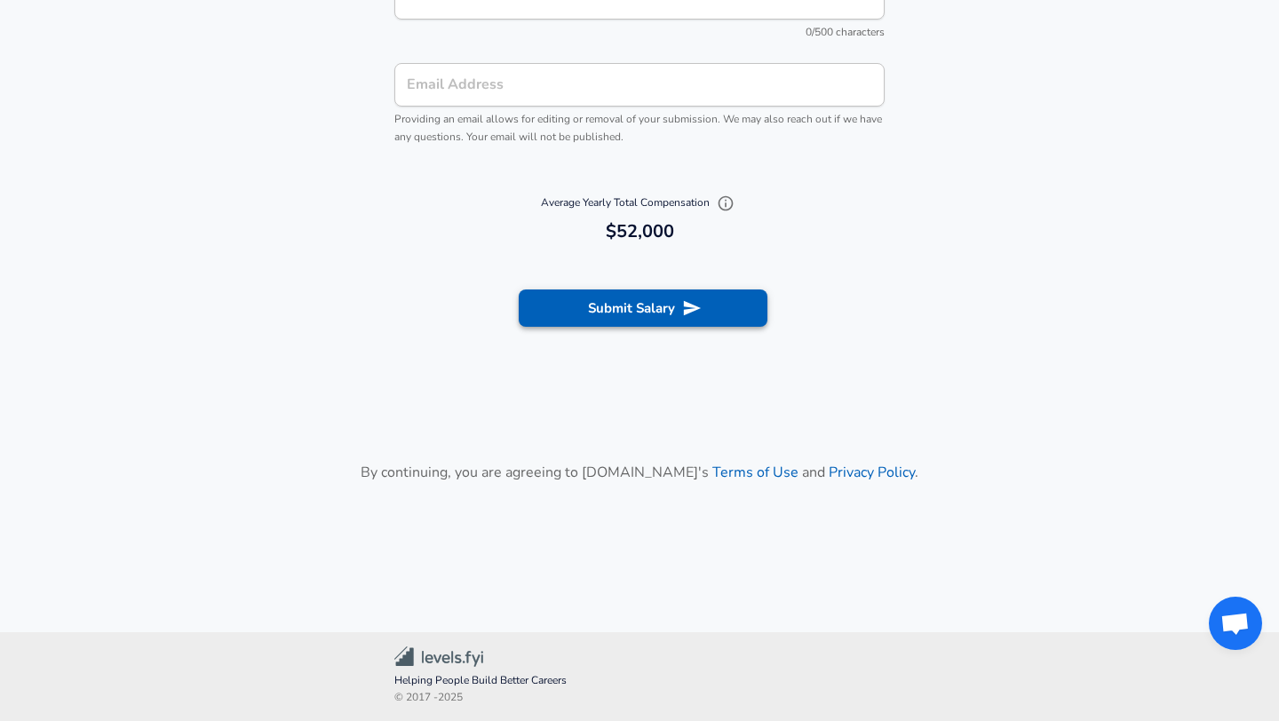
scroll to position [1933, 0]
click at [652, 302] on button "Submit Salary" at bounding box center [643, 307] width 249 height 37
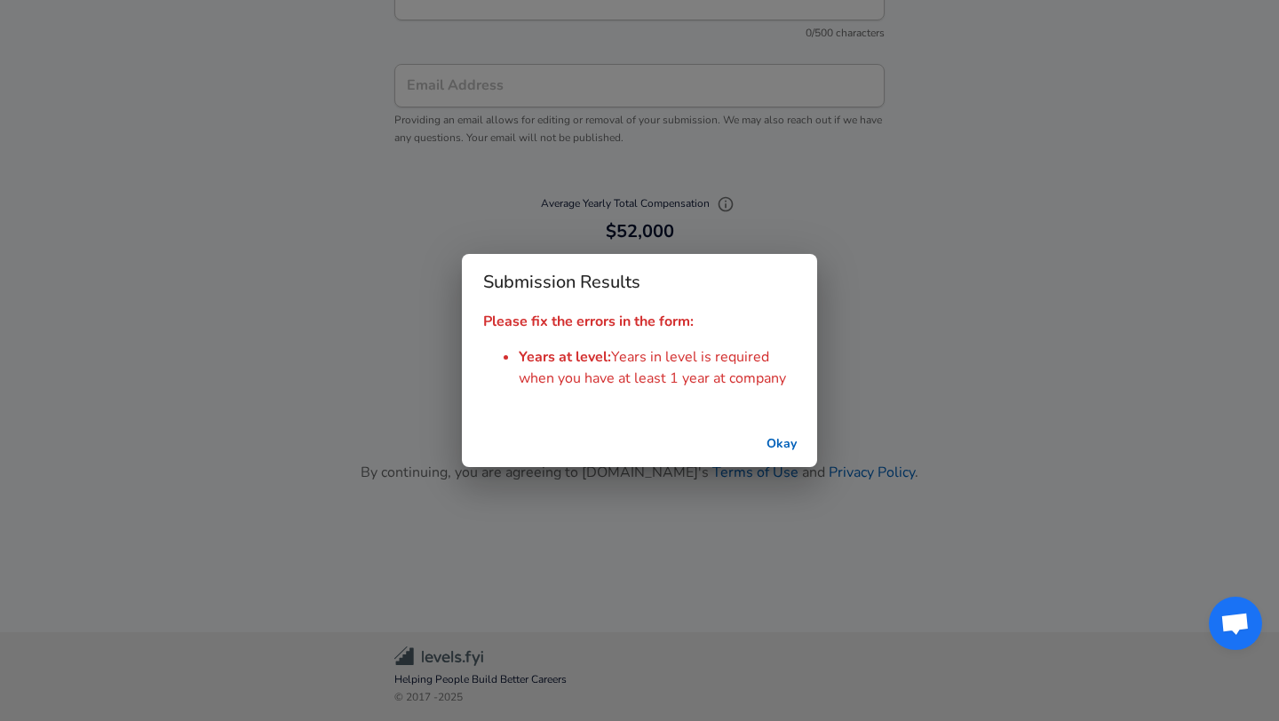
click at [789, 440] on button "Okay" at bounding box center [781, 444] width 57 height 33
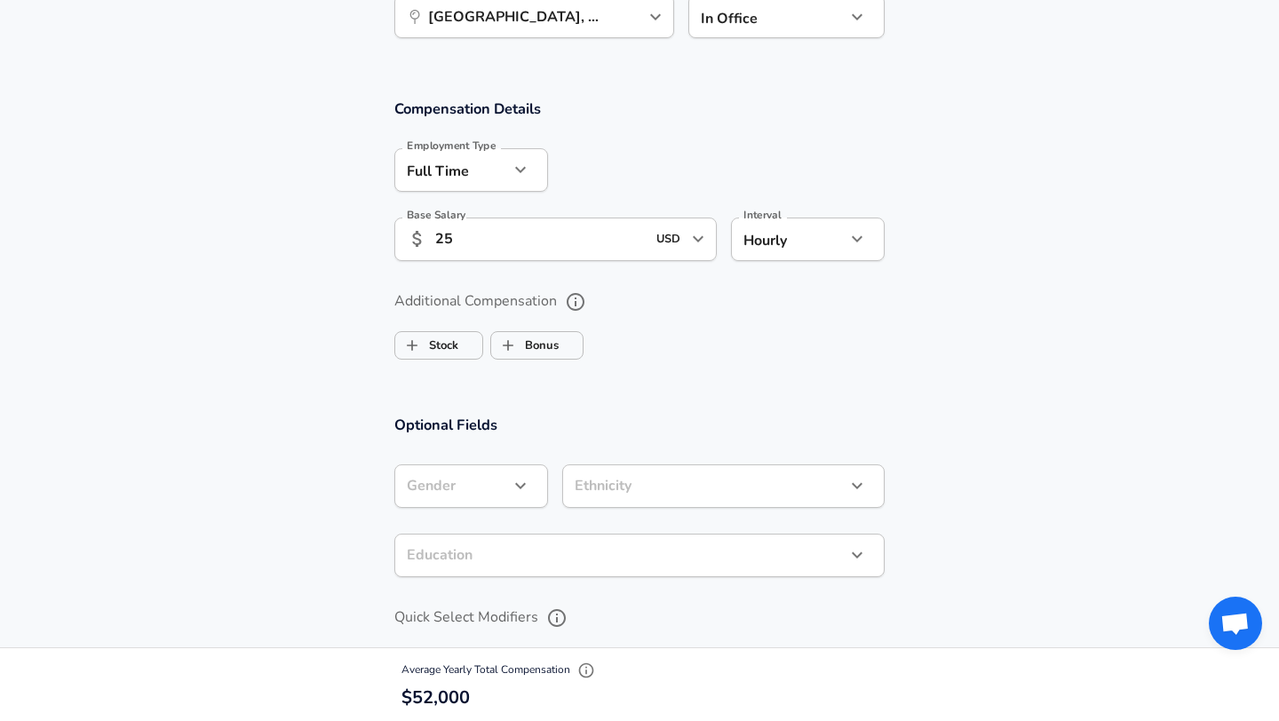
scroll to position [819, 0]
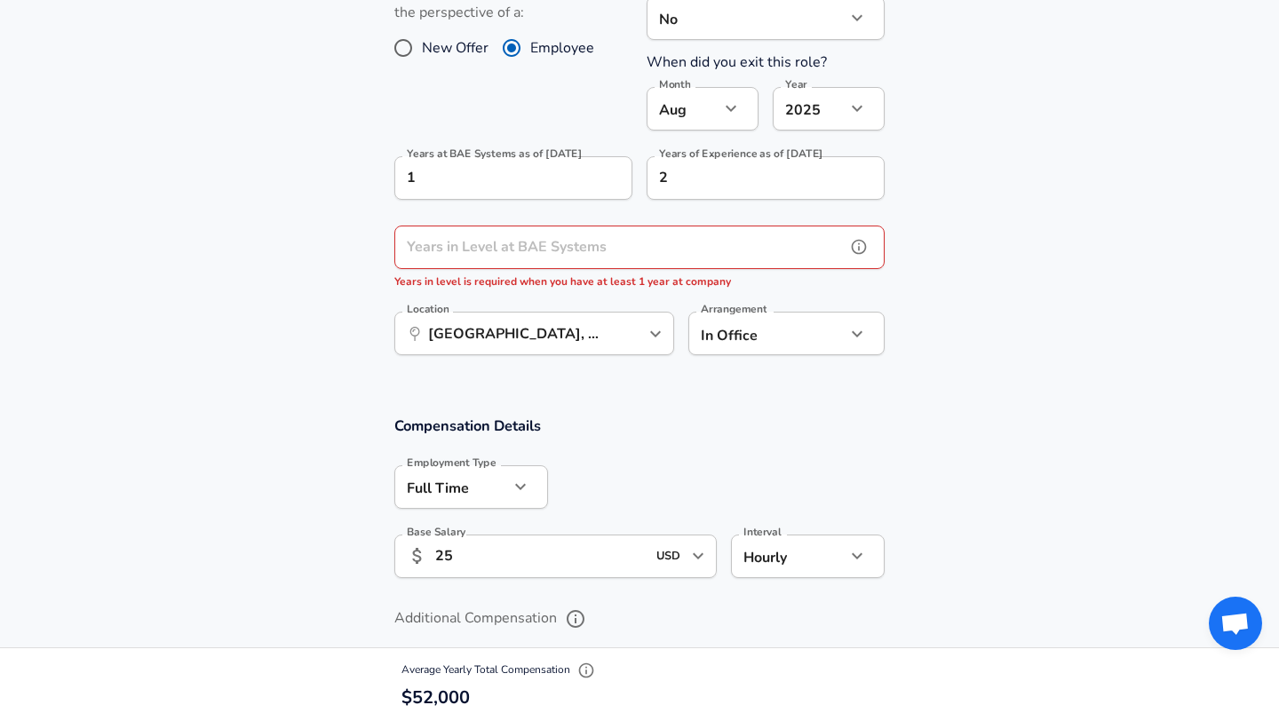
click at [611, 247] on input "Years in Level at BAE Systems" at bounding box center [619, 248] width 451 height 44
type input "1"
click at [940, 379] on section "Work Experience and Location These compensation details are from the perspectiv…" at bounding box center [639, 160] width 1279 height 469
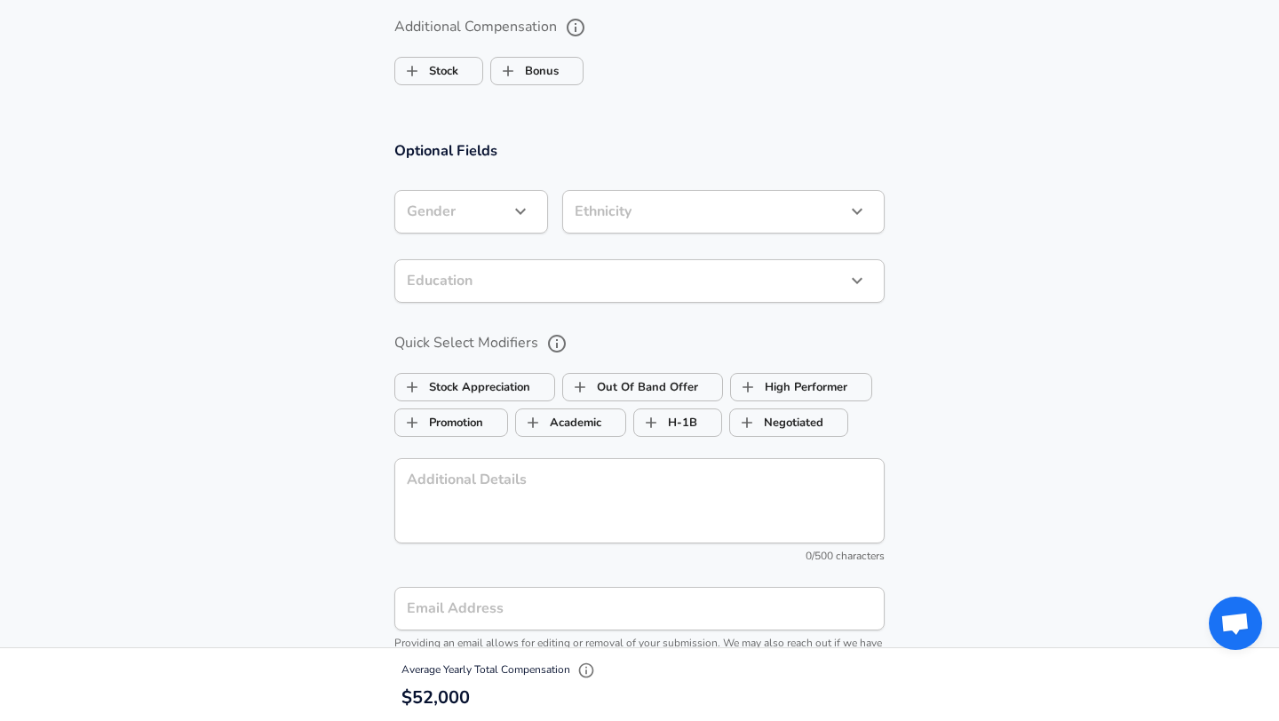
scroll to position [1933, 0]
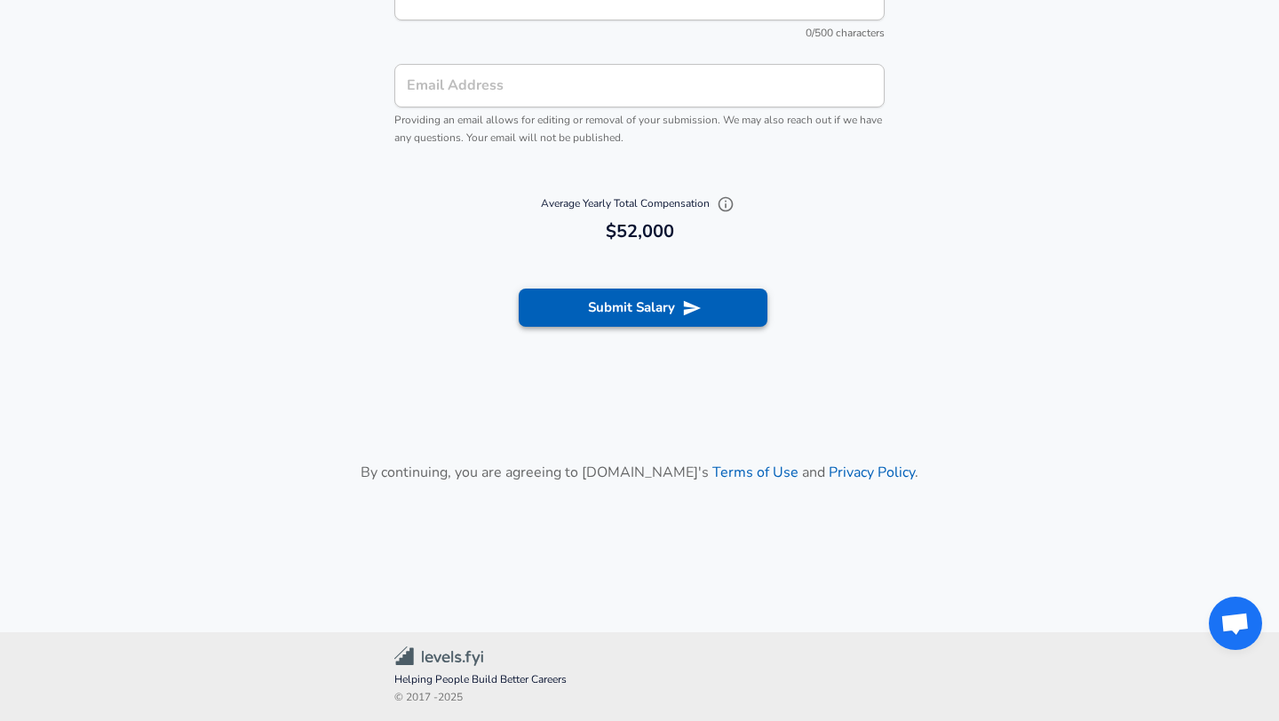
click at [697, 323] on button "Submit Salary" at bounding box center [643, 307] width 249 height 37
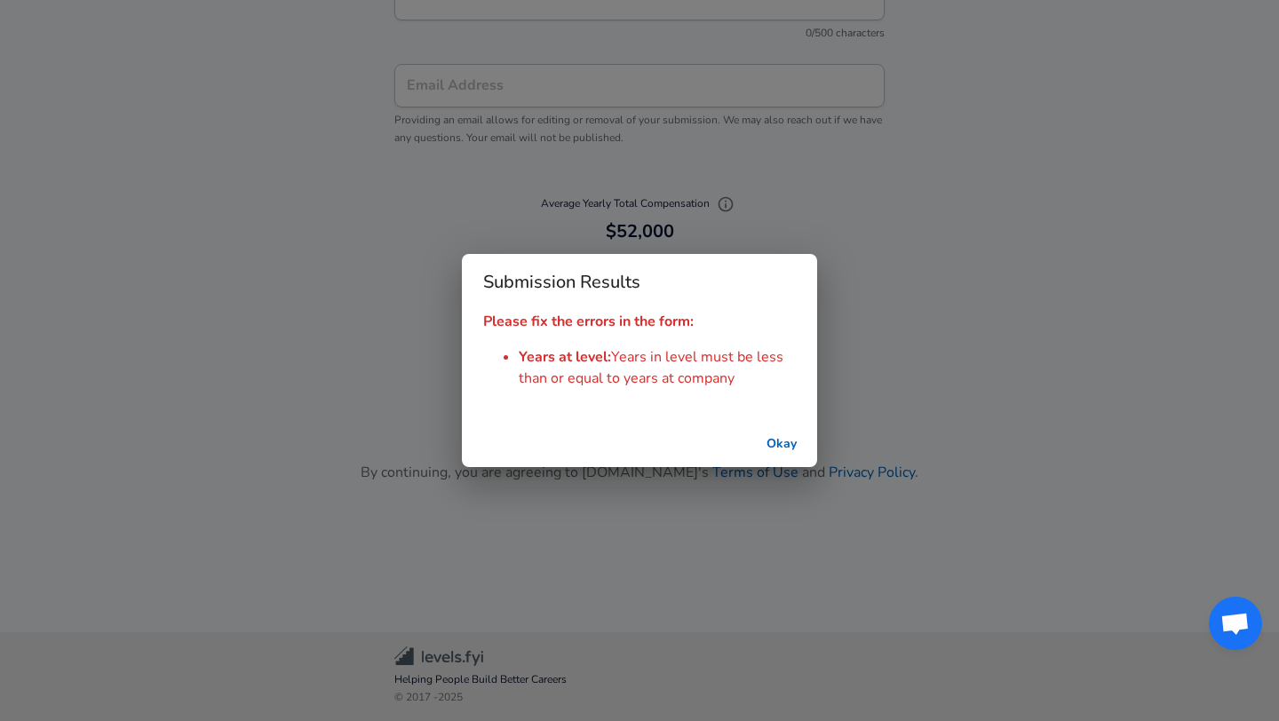
click at [781, 450] on button "Okay" at bounding box center [781, 444] width 57 height 33
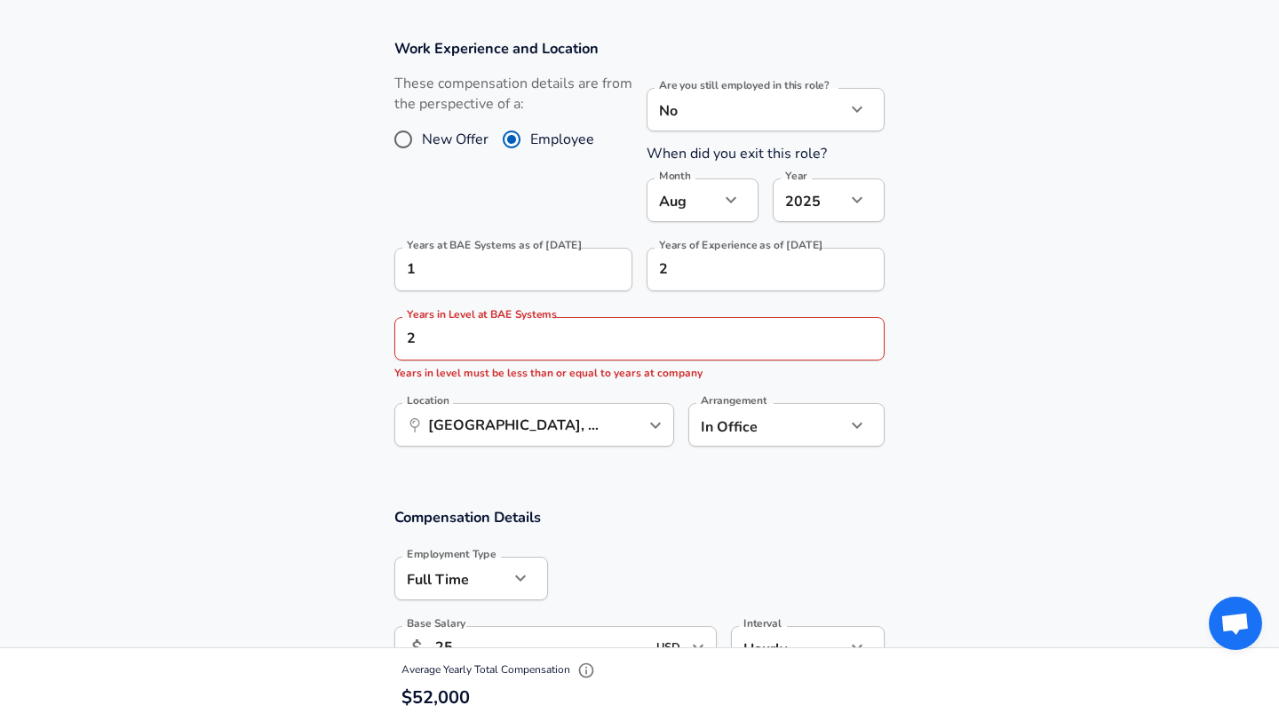
scroll to position [728, 0]
drag, startPoint x: 465, startPoint y: 325, endPoint x: 347, endPoint y: 319, distance: 118.3
click at [351, 321] on section "Work Experience and Location These compensation details are from the perspectiv…" at bounding box center [639, 251] width 1279 height 469
type input "2"
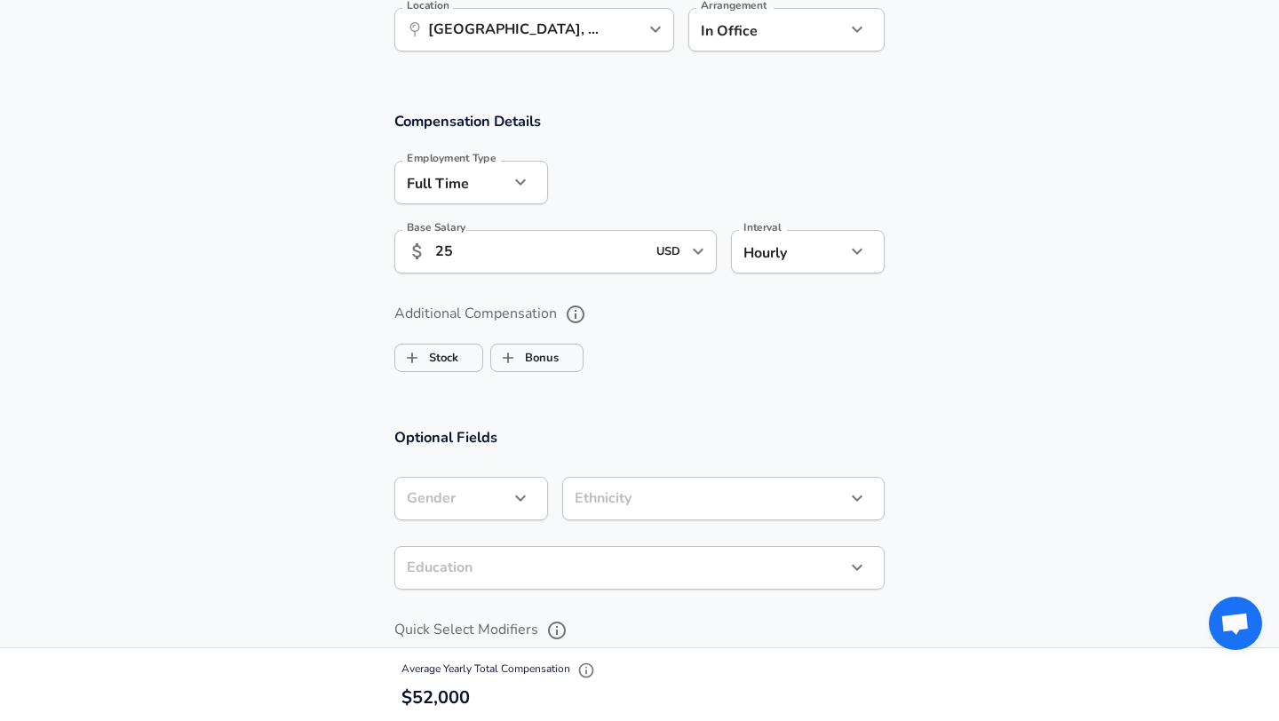
scroll to position [1915, 0]
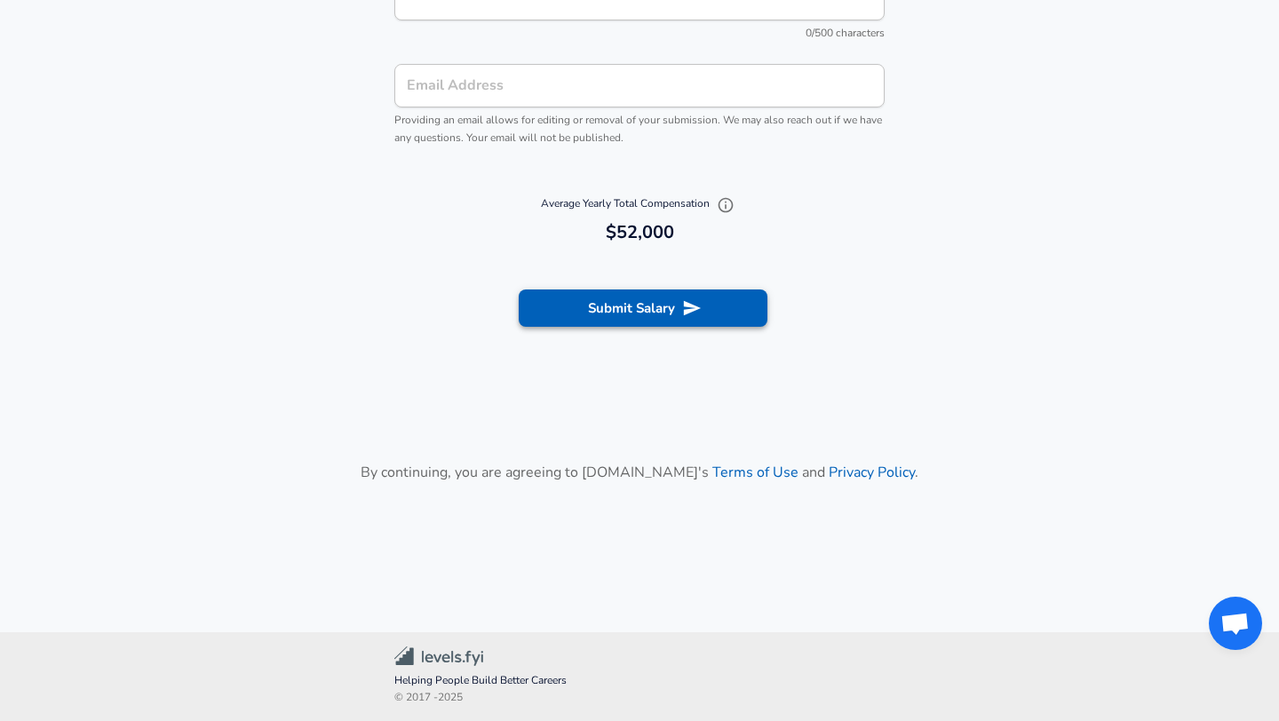
type input "1"
click at [657, 321] on button "Submit Salary" at bounding box center [643, 307] width 249 height 37
